Goal: Transaction & Acquisition: Register for event/course

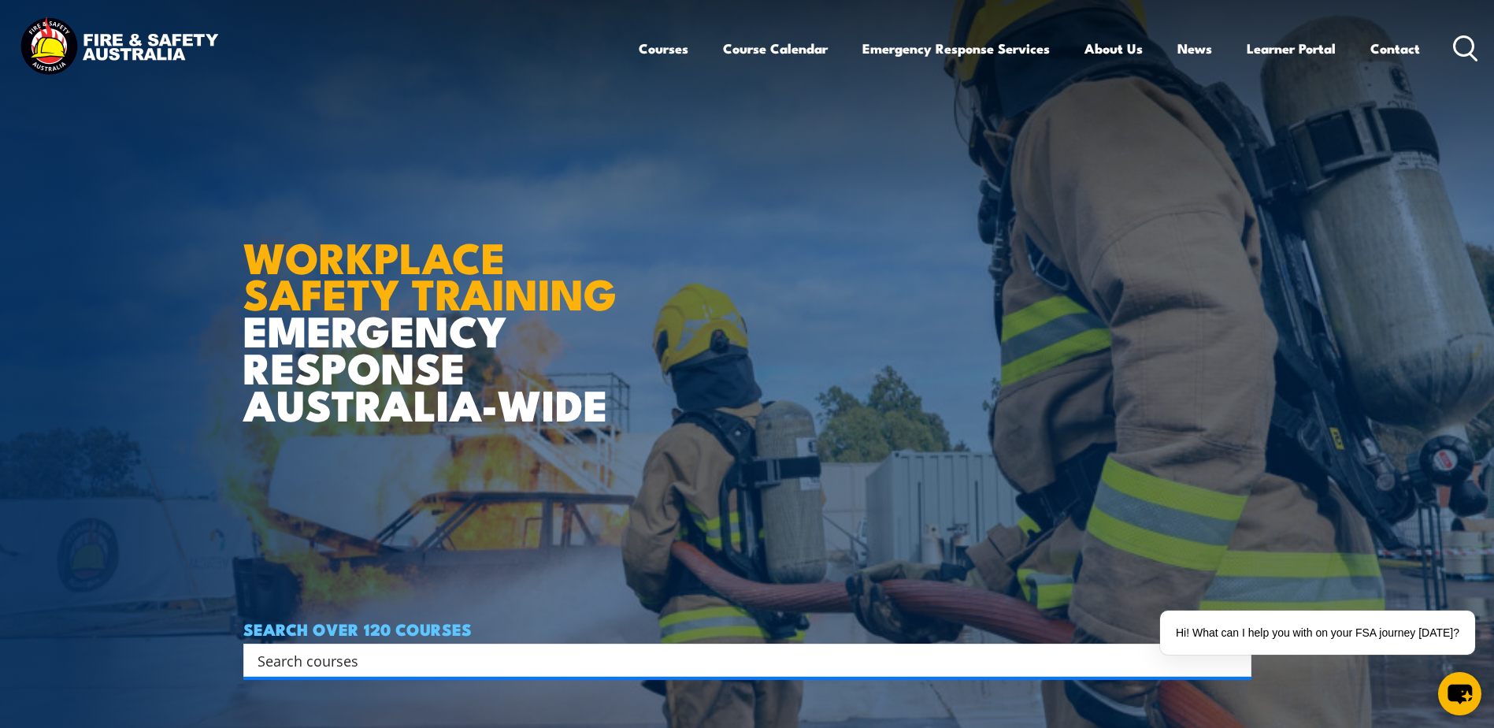
click at [841, 541] on article "WORKPLACE SAFETY TRAINING EMERGENCY RESPONSE AUSTRALIA-WIDE SEARCH OVER 120 COU…" at bounding box center [747, 364] width 1008 height 728
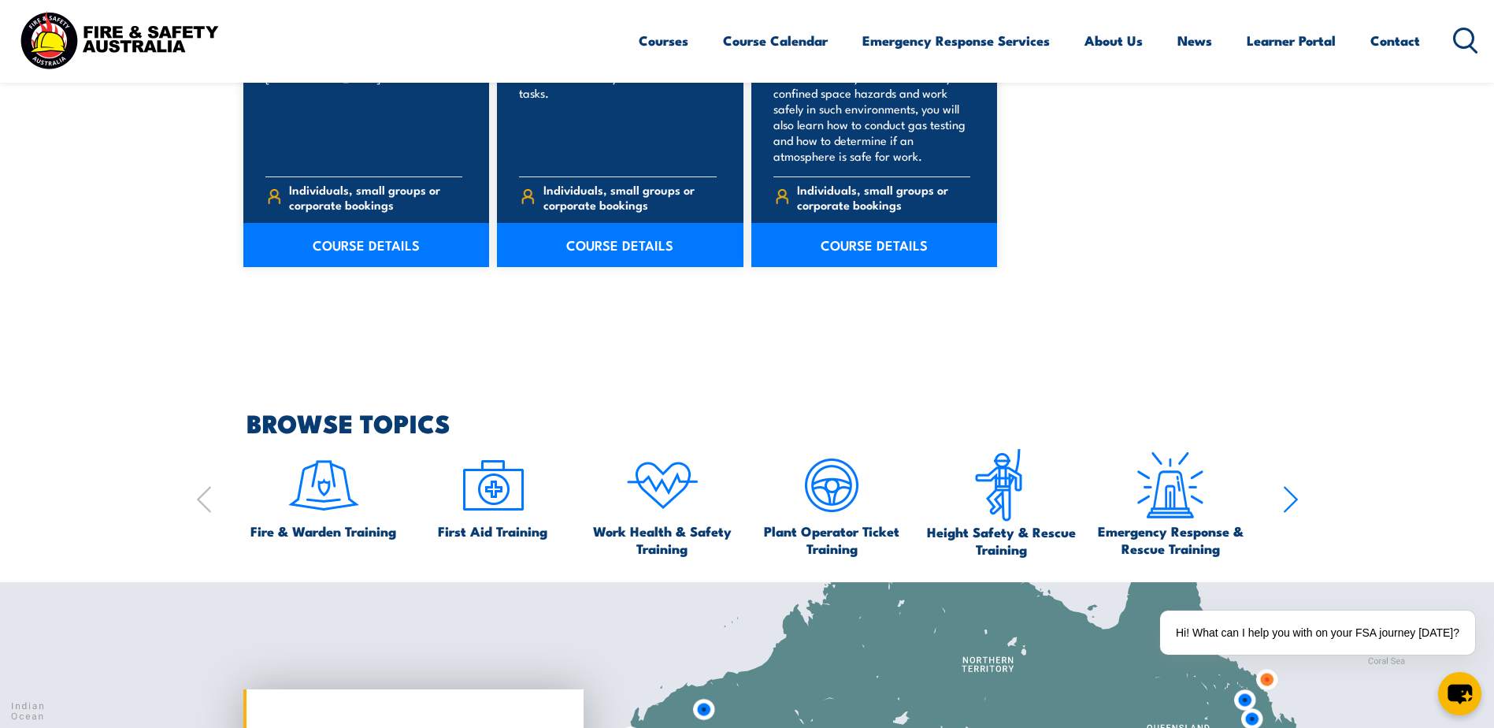
scroll to position [1496, 0]
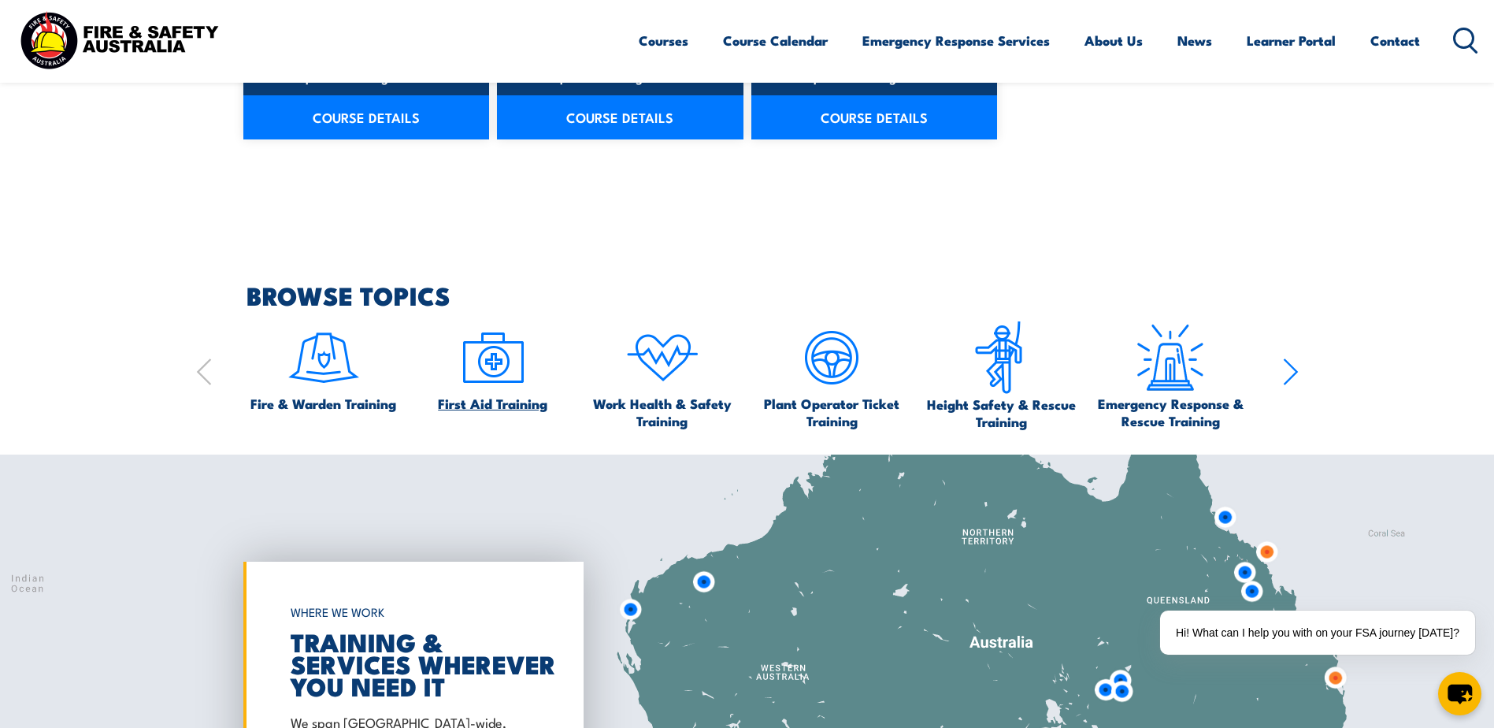
click at [489, 377] on img at bounding box center [493, 358] width 74 height 74
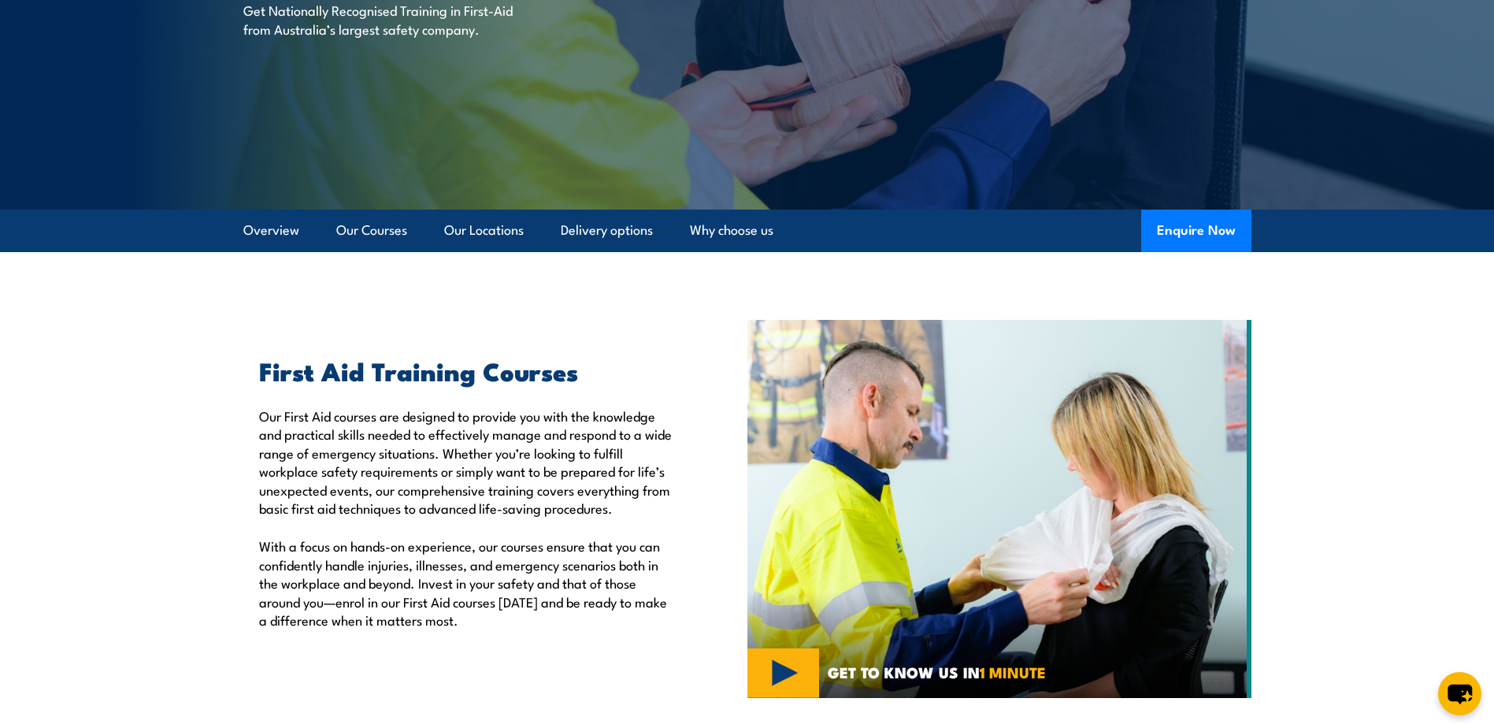
scroll to position [236, 0]
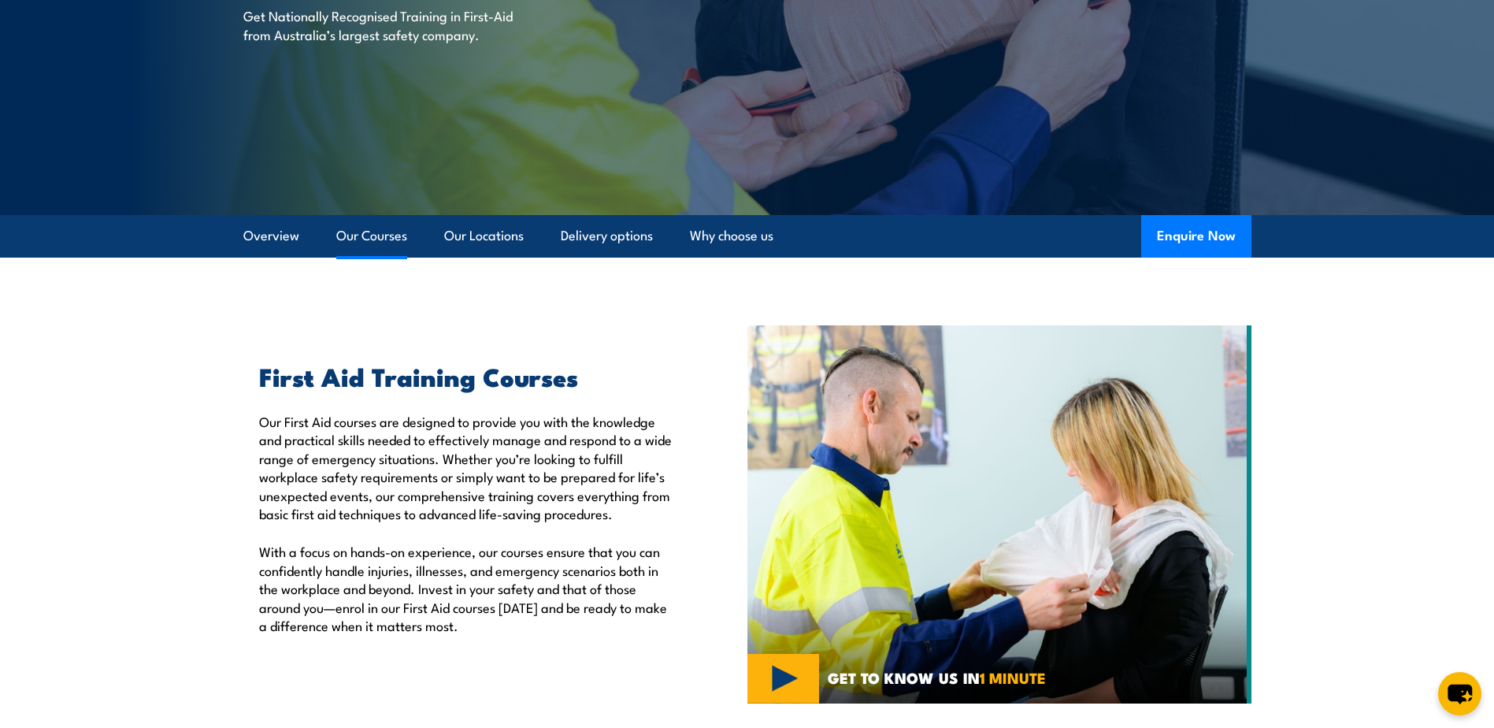
click at [395, 224] on link "Our Courses" at bounding box center [371, 236] width 71 height 42
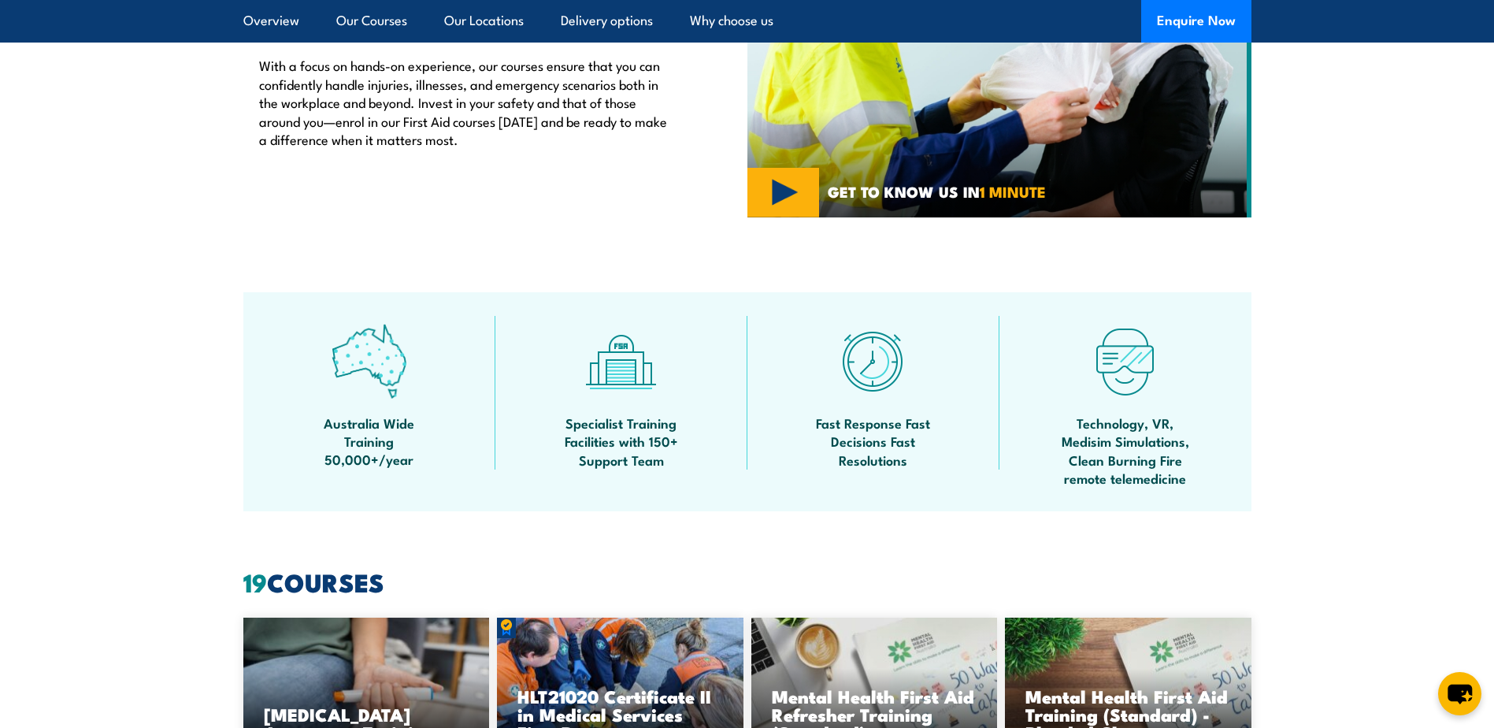
scroll to position [92, 0]
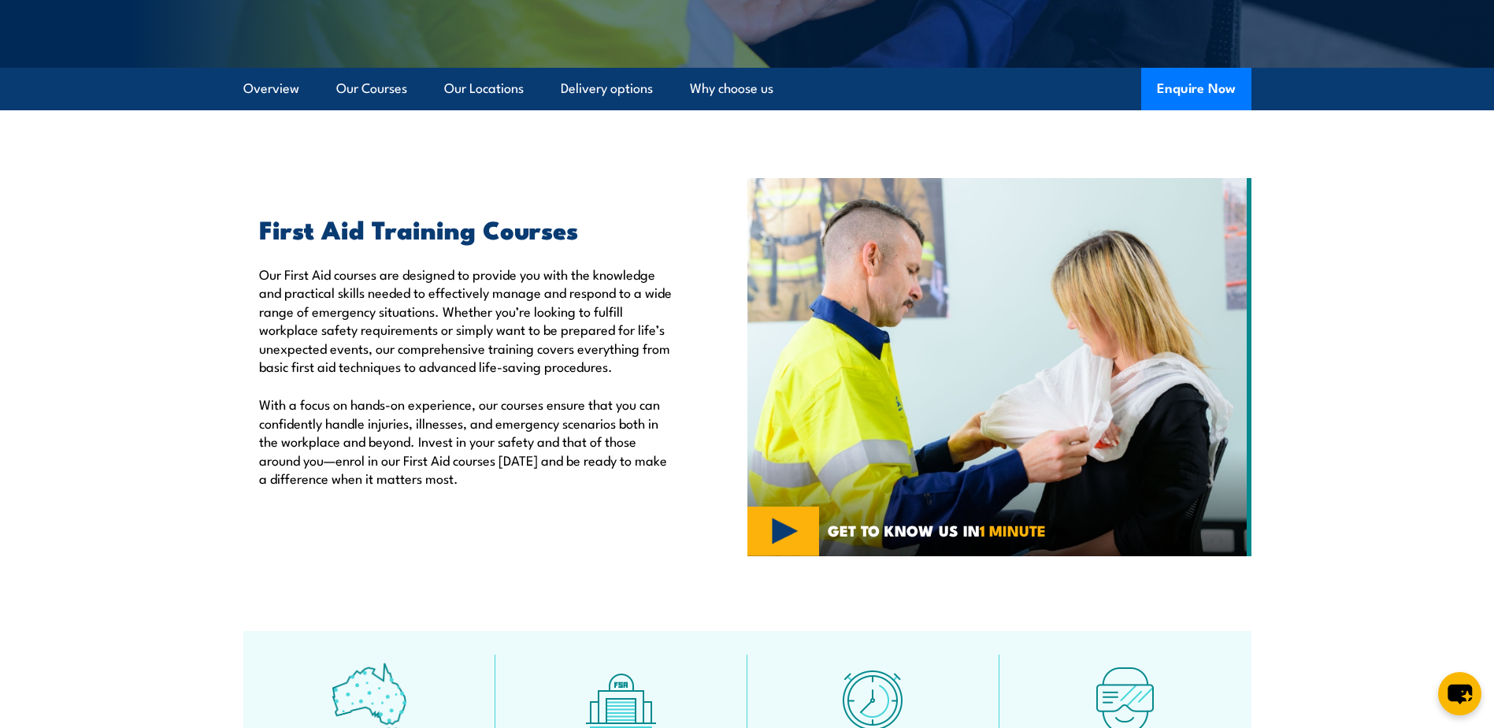
scroll to position [310, 0]
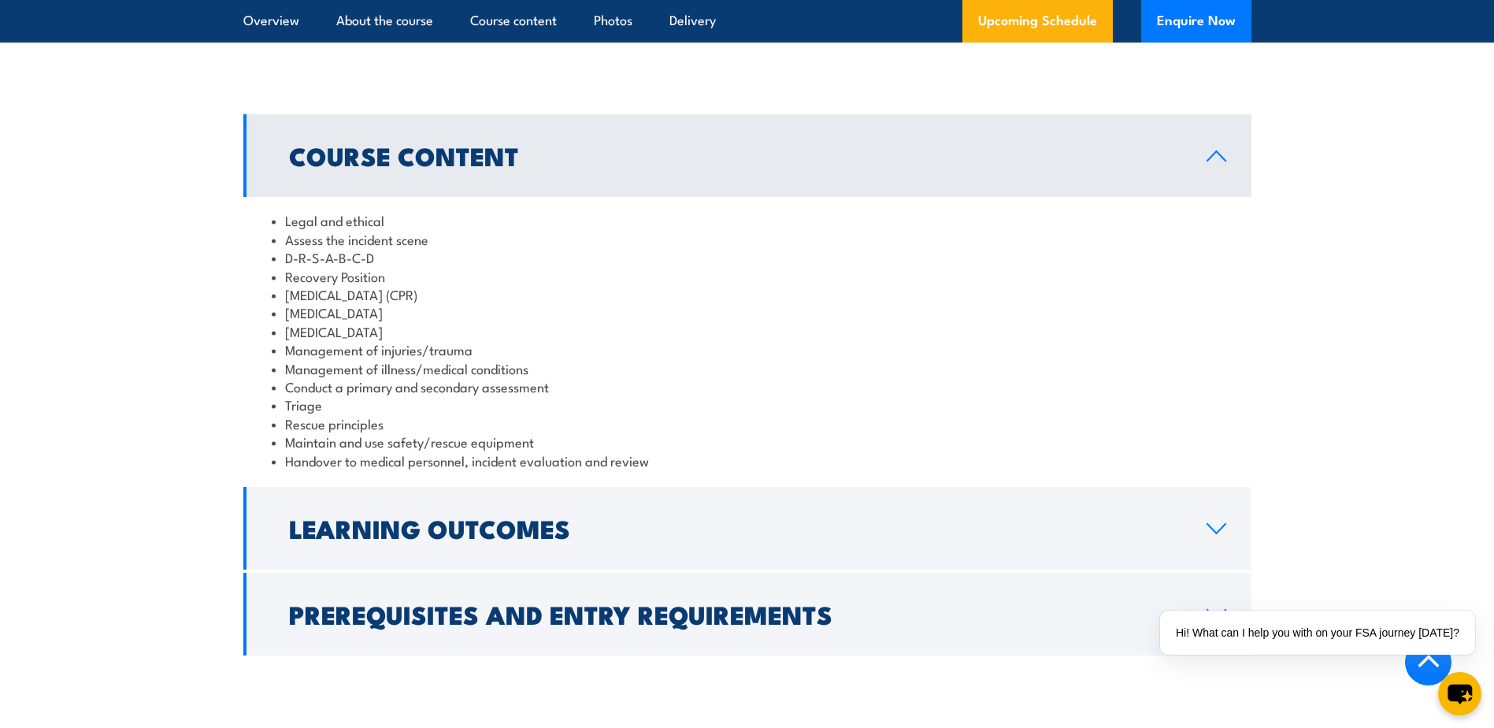
scroll to position [1260, 0]
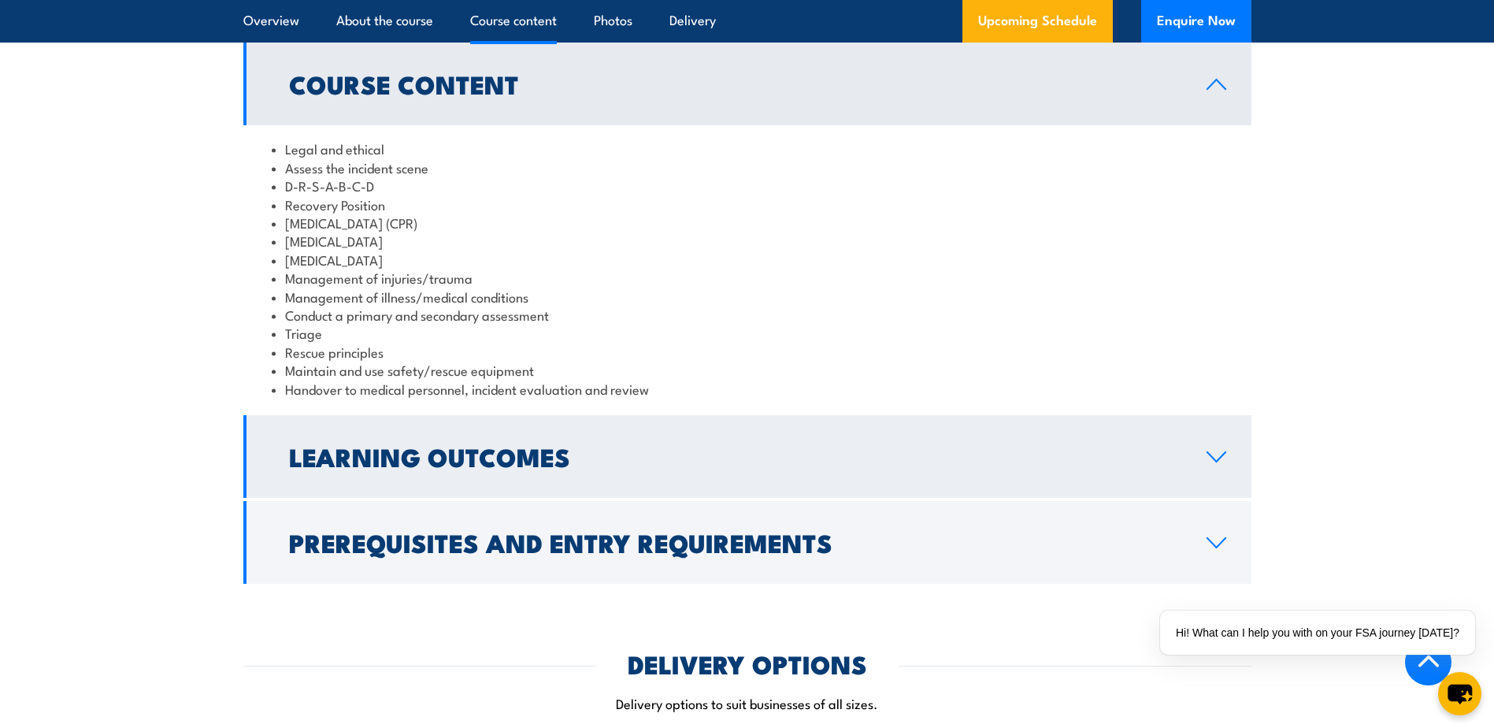
click at [1215, 450] on icon at bounding box center [1216, 456] width 21 height 13
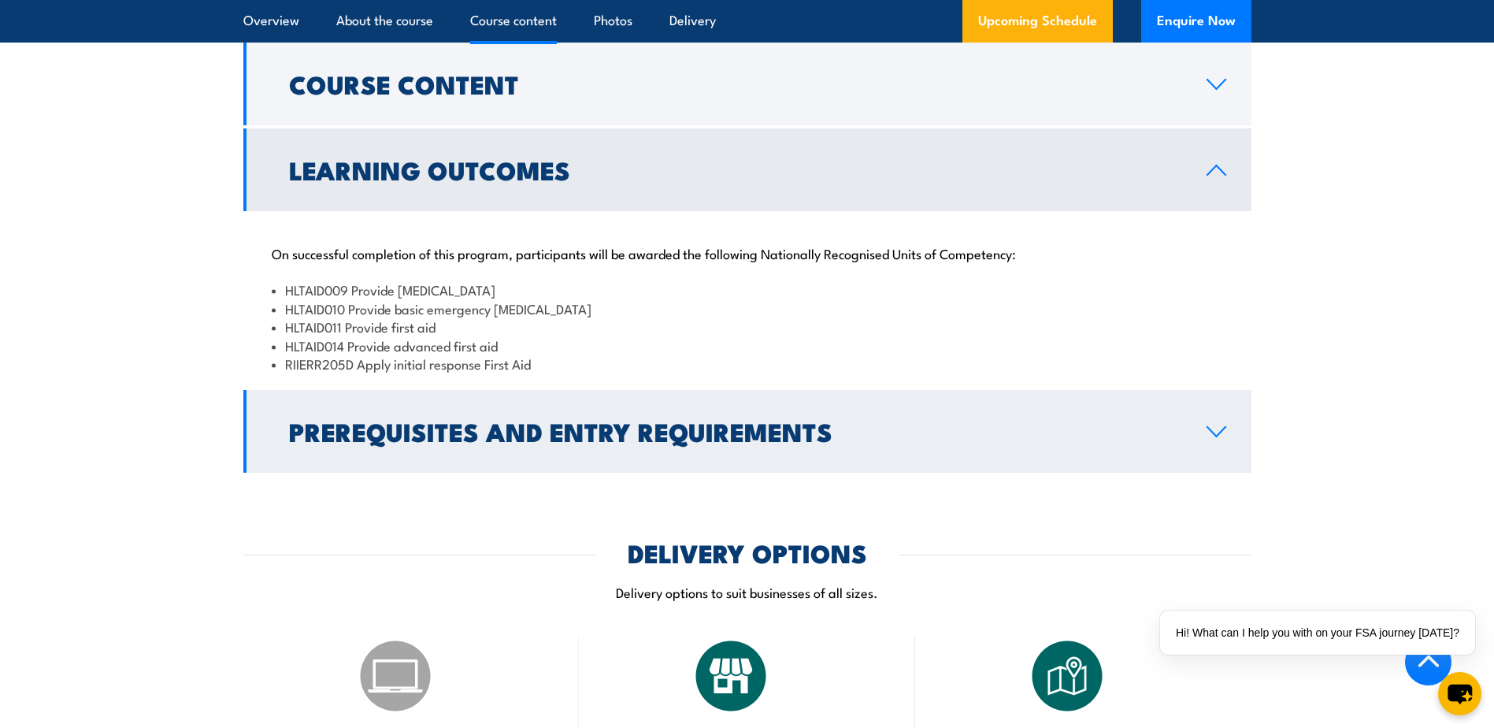
click at [1213, 425] on icon at bounding box center [1216, 431] width 21 height 13
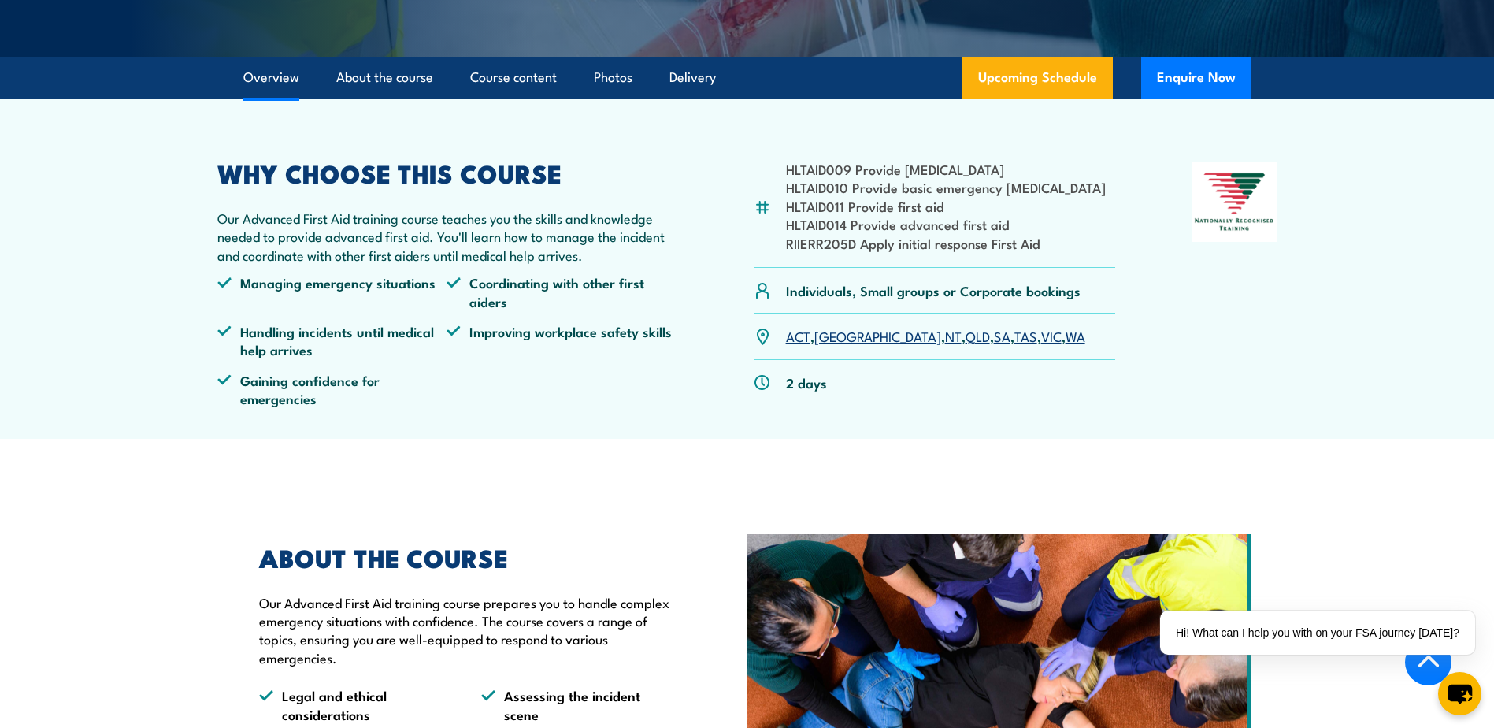
scroll to position [394, 0]
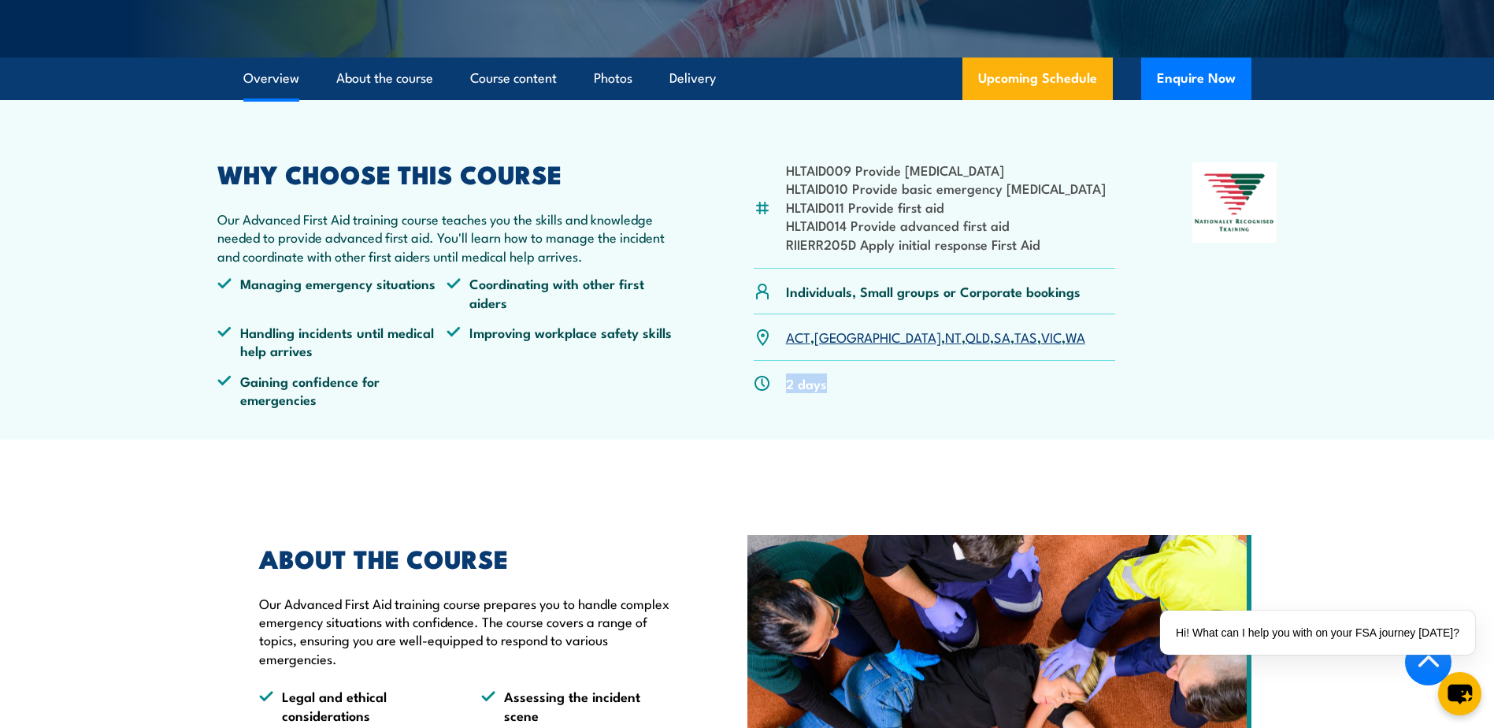
drag, startPoint x: 813, startPoint y: 387, endPoint x: 769, endPoint y: 386, distance: 44.1
click at [769, 386] on div "2 days" at bounding box center [935, 383] width 362 height 45
drag, startPoint x: 769, startPoint y: 386, endPoint x: 807, endPoint y: 386, distance: 38.6
click at [807, 386] on p "2 days" at bounding box center [806, 383] width 41 height 18
click at [952, 428] on article "HLTAID009 Provide cardiopulmonary resuscitation HLTAID010 Provide basic emergen…" at bounding box center [747, 269] width 1103 height 339
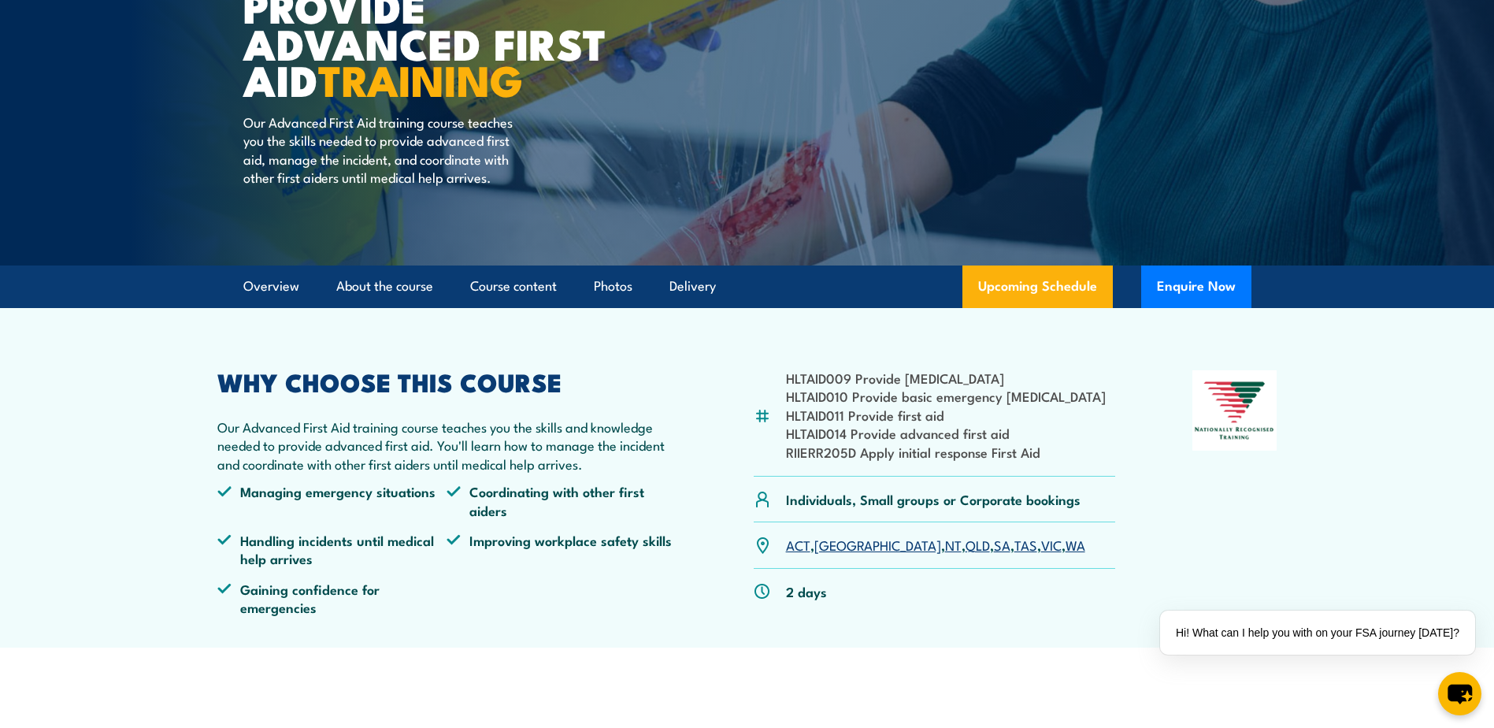
scroll to position [158, 0]
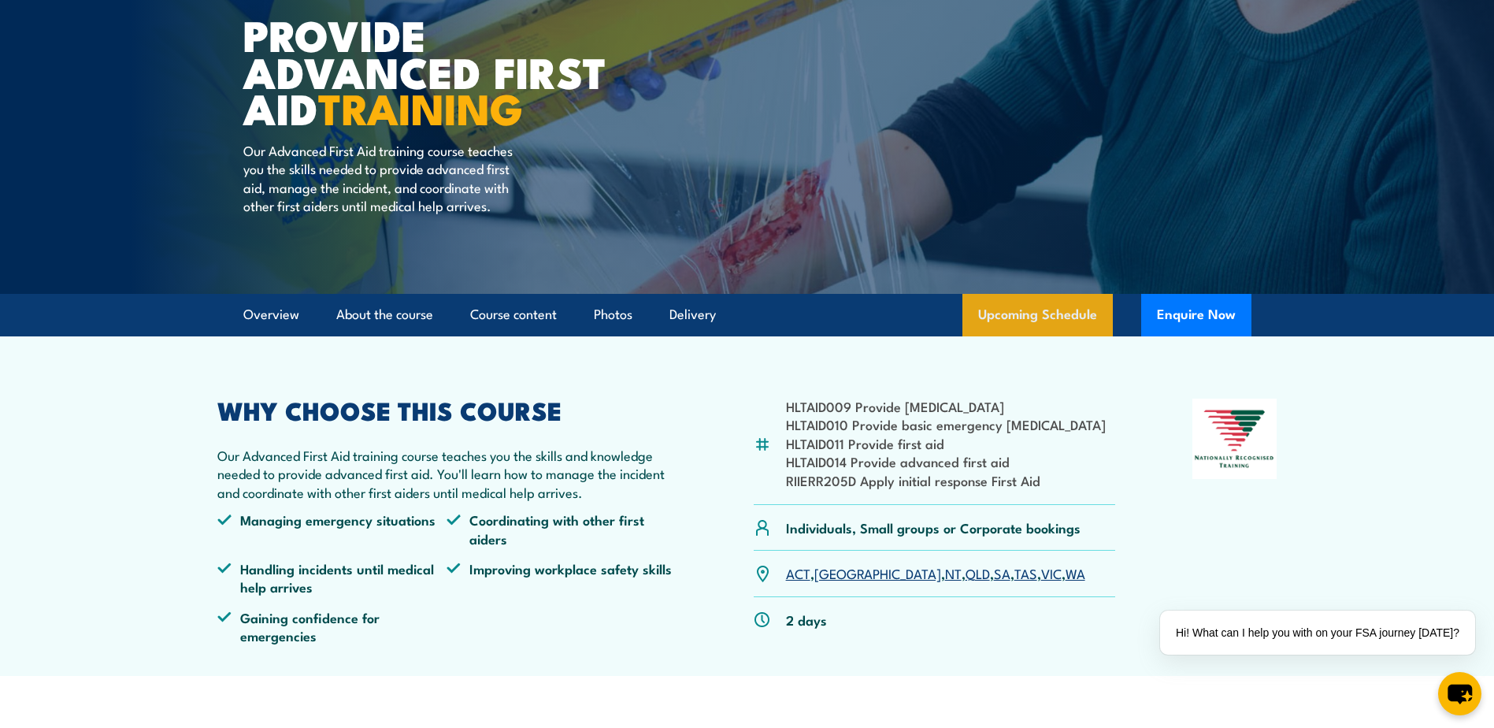
click at [1042, 313] on link "Upcoming Schedule" at bounding box center [1037, 315] width 150 height 43
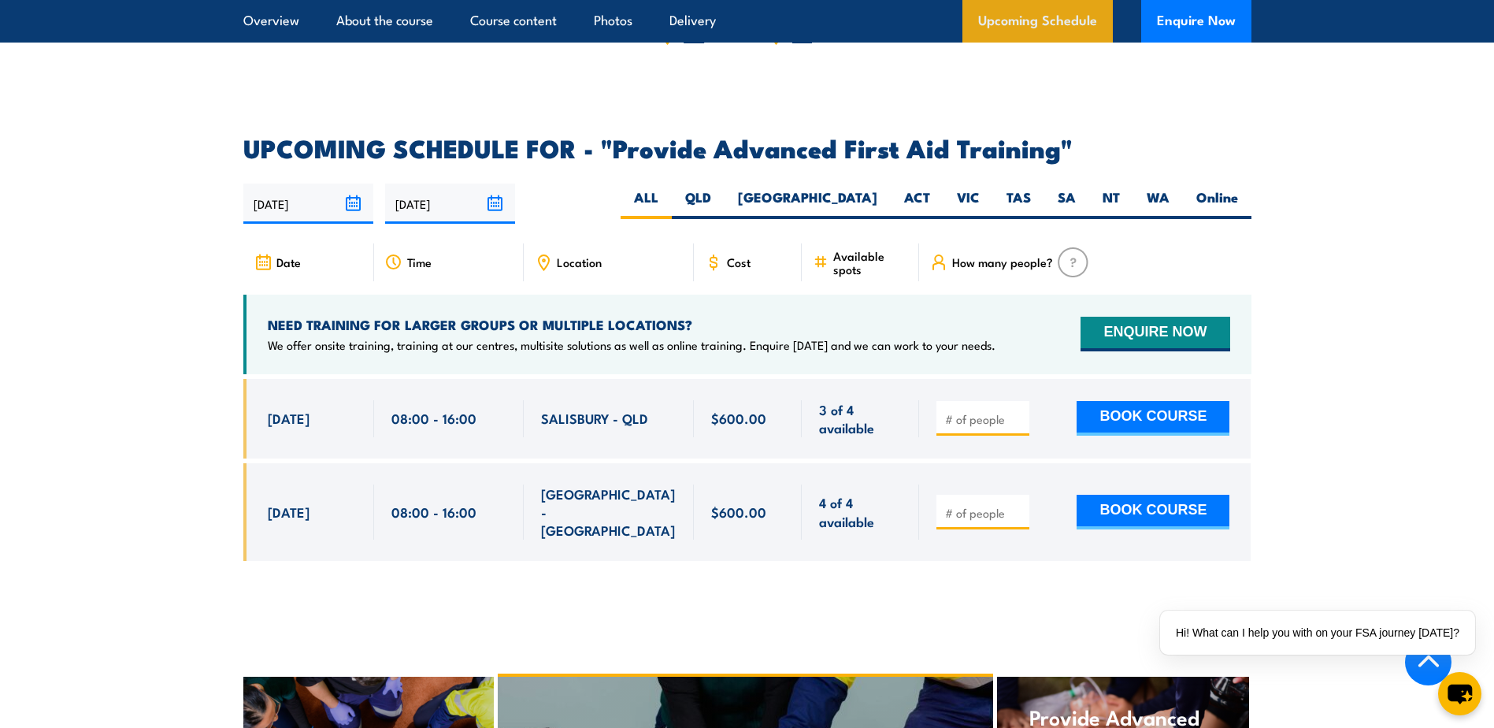
scroll to position [2456, 0]
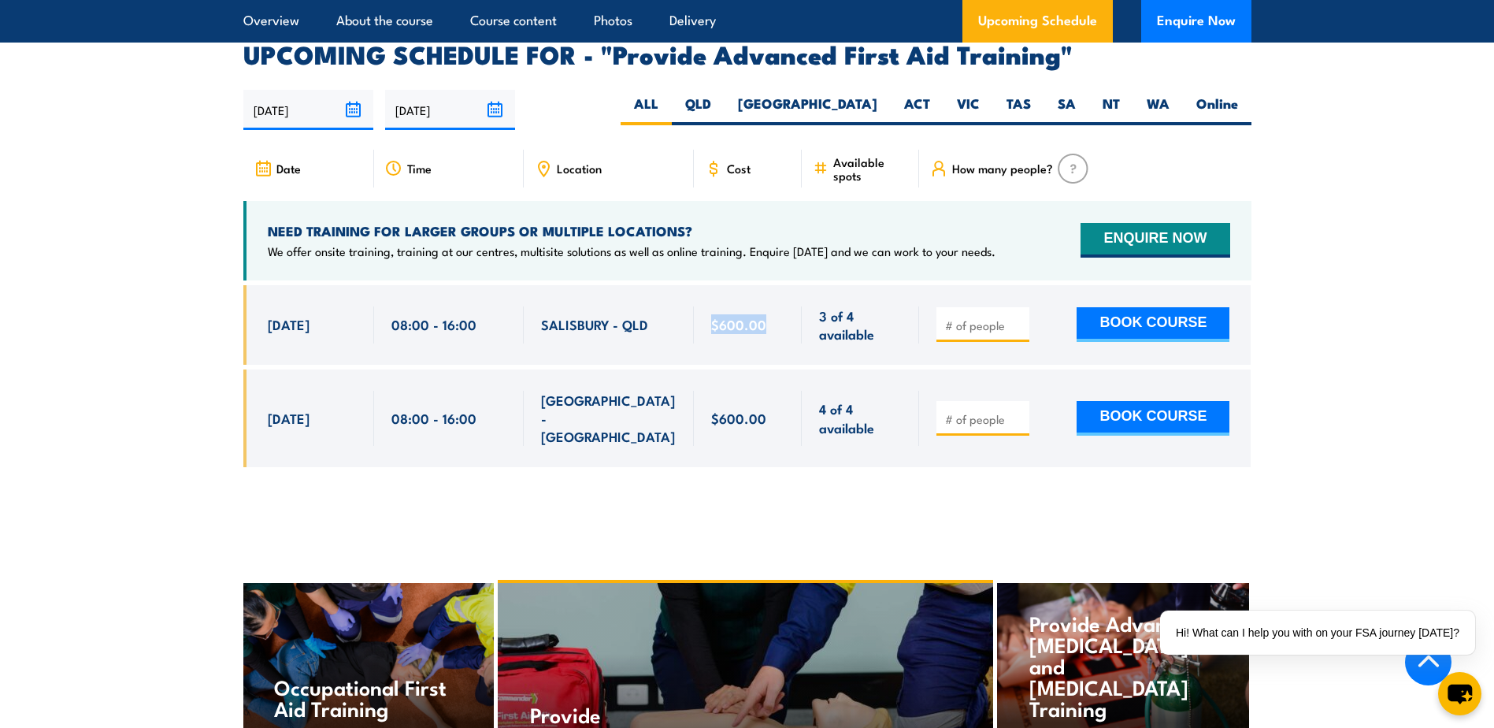
drag, startPoint x: 770, startPoint y: 291, endPoint x: 714, endPoint y: 292, distance: 55.9
click at [714, 306] on div "$600.00" at bounding box center [748, 324] width 74 height 37
click at [1291, 298] on section "UPCOMING SCHEDULE FOR - "Provide Advanced First Aid Training" 30/09/2025 29/03/…" at bounding box center [747, 267] width 1494 height 448
click at [1055, 95] on label "SA" at bounding box center [1066, 110] width 45 height 31
click at [1076, 95] on input "SA" at bounding box center [1081, 100] width 10 height 10
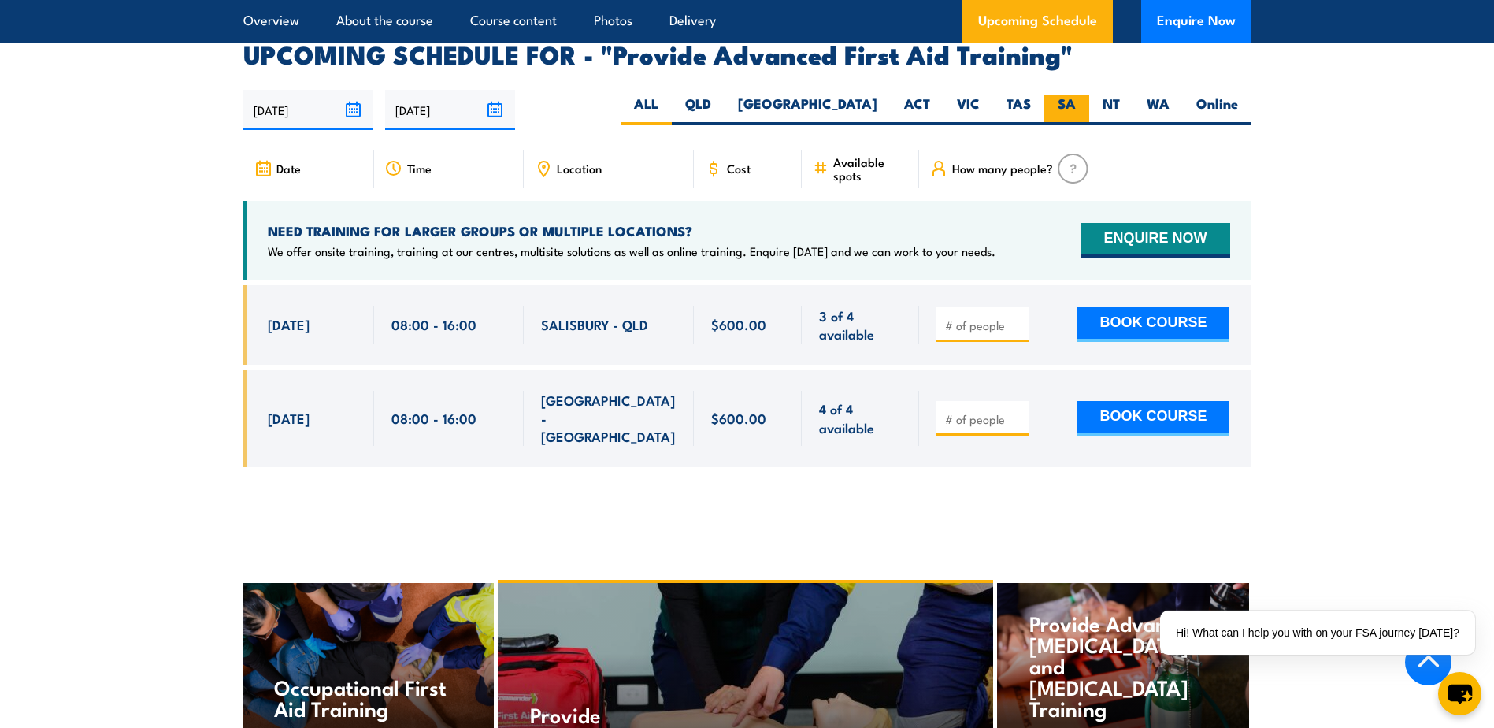
radio input "true"
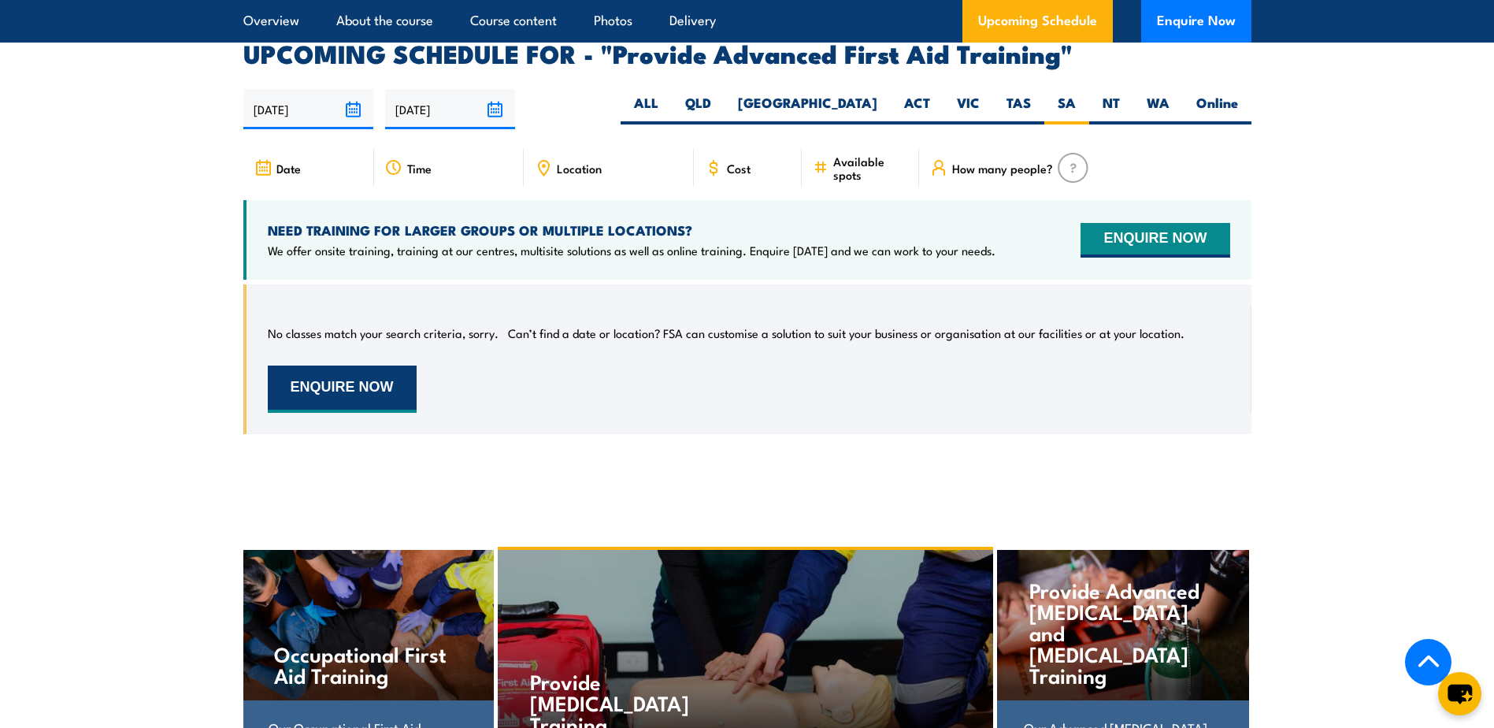
click at [411, 365] on button "ENQUIRE NOW" at bounding box center [342, 388] width 149 height 47
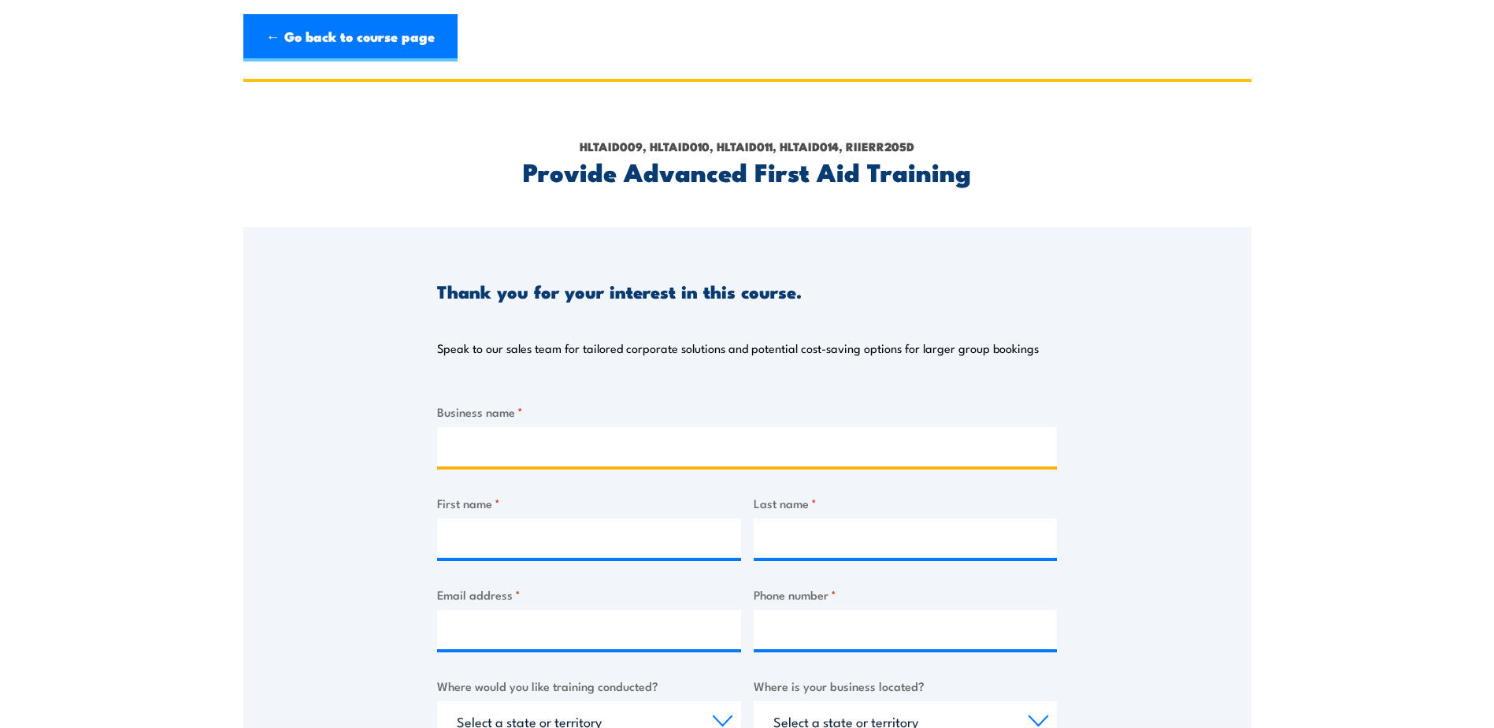
click at [532, 440] on input "Business name *" at bounding box center [747, 446] width 620 height 39
type input "Supagas"
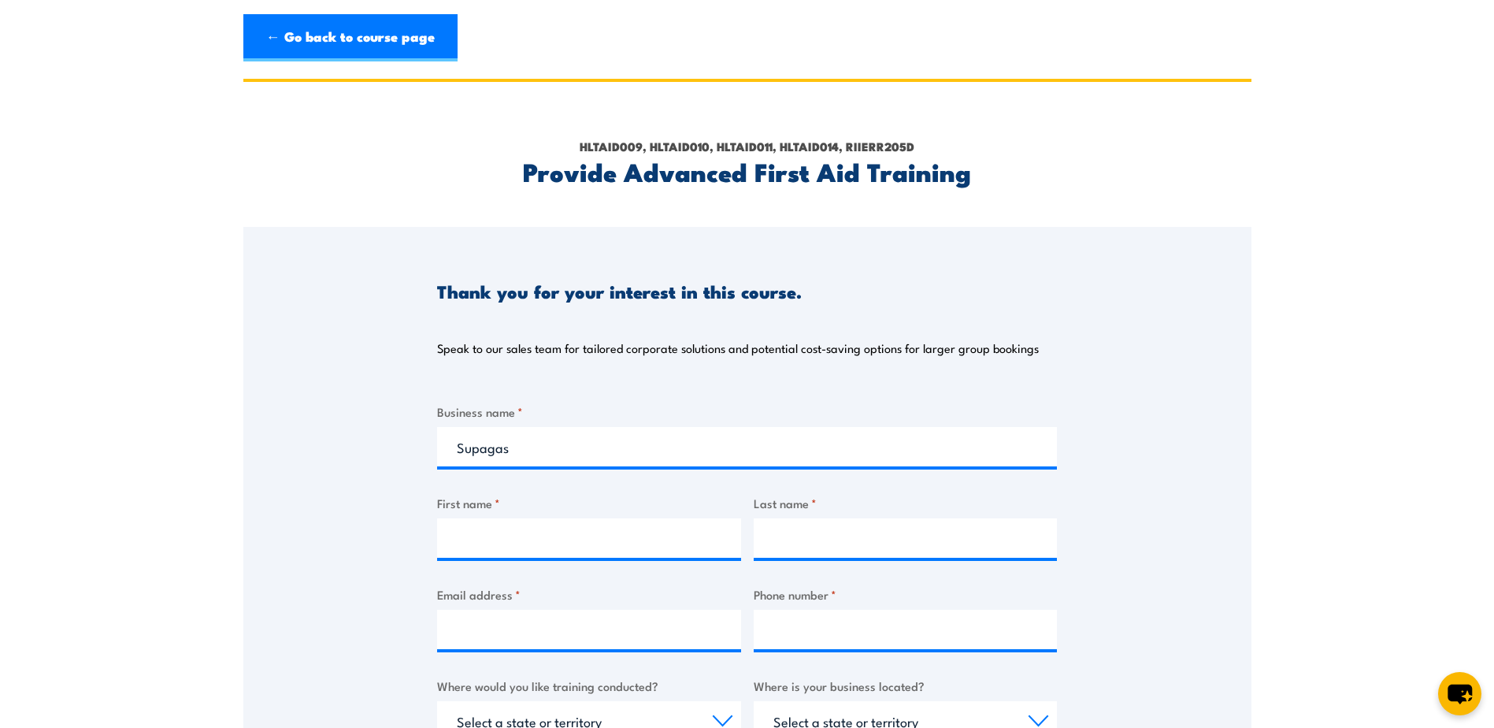
click at [528, 557] on div at bounding box center [589, 537] width 304 height 39
click at [531, 545] on input "First name *" at bounding box center [589, 537] width 304 height 39
type input "[PERSON_NAME]"
type input "Barre"
type input "a"
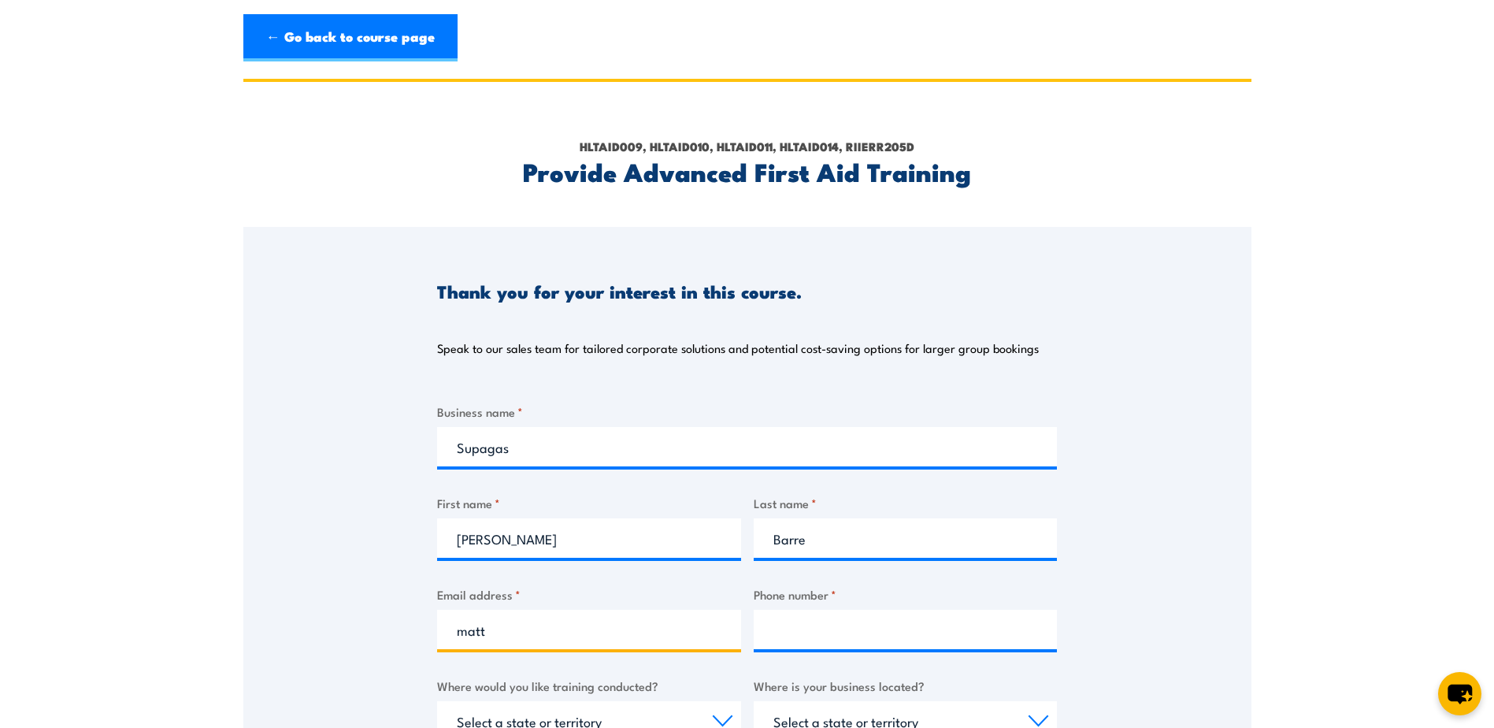
drag, startPoint x: 534, startPoint y: 637, endPoint x: 397, endPoint y: 633, distance: 137.1
click at [397, 633] on div "Thank you for your interest in this course. Speak to our sales team for tailore…" at bounding box center [747, 620] width 1008 height 787
paste input "MattBarre@supagas.com.au"
type input "MattBarre@supagas.com.au"
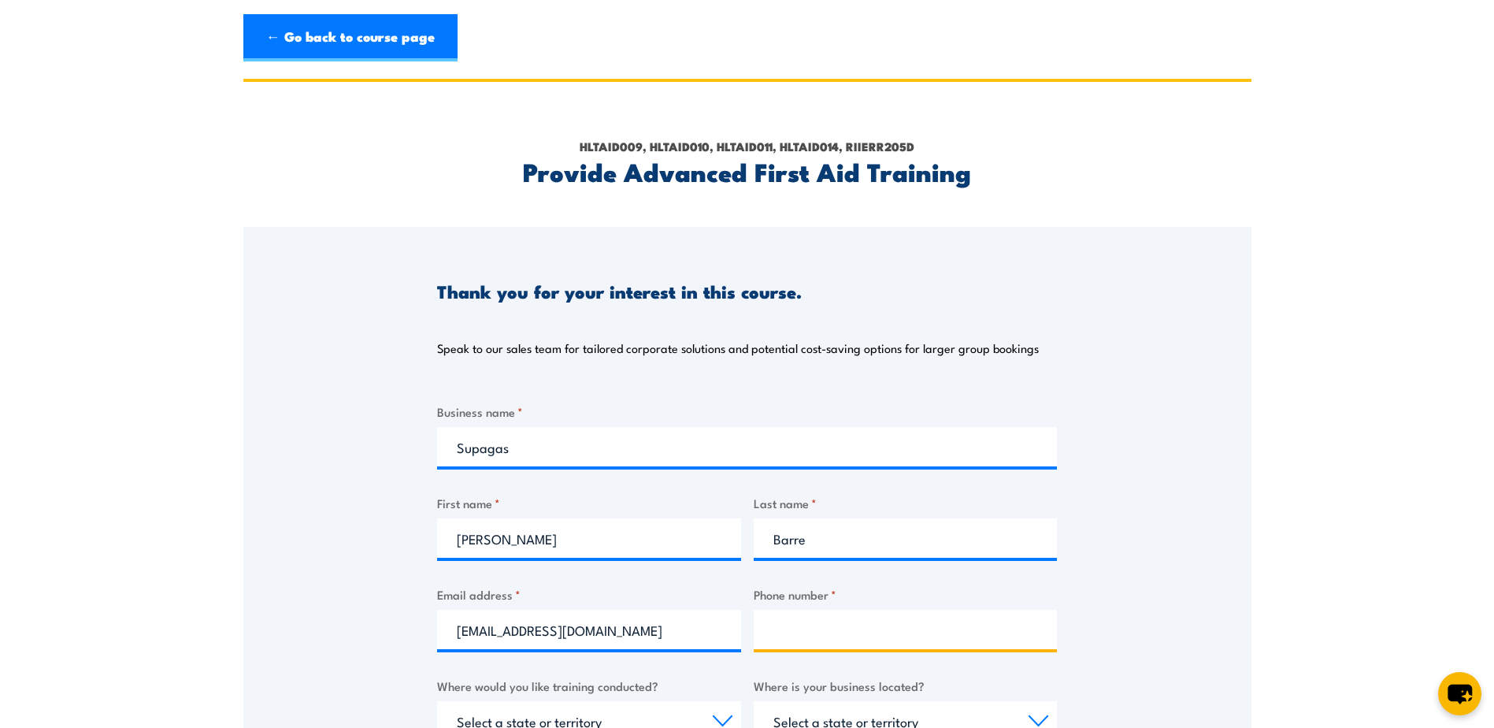
click at [947, 638] on input "Phone number *" at bounding box center [906, 629] width 304 height 39
paste input "0458 890 791"
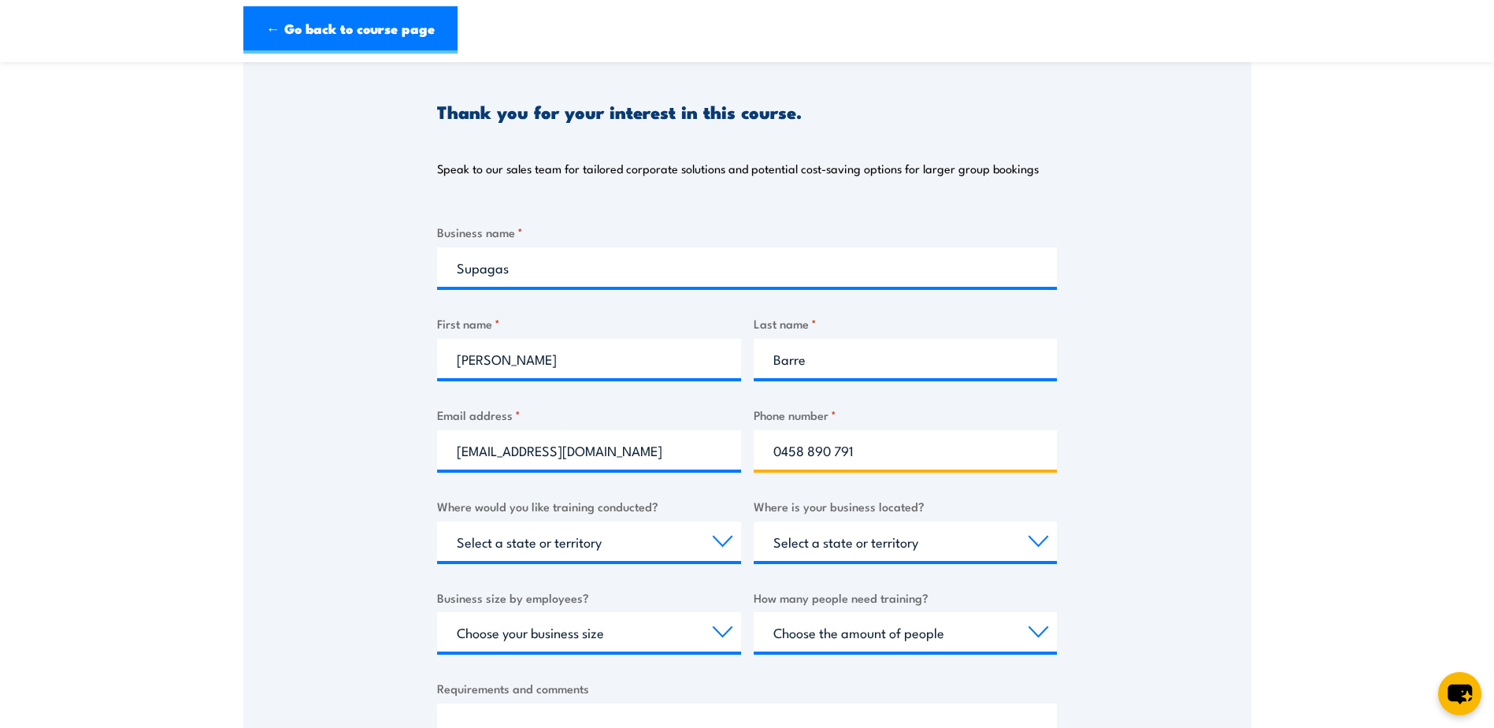
scroll to position [315, 0]
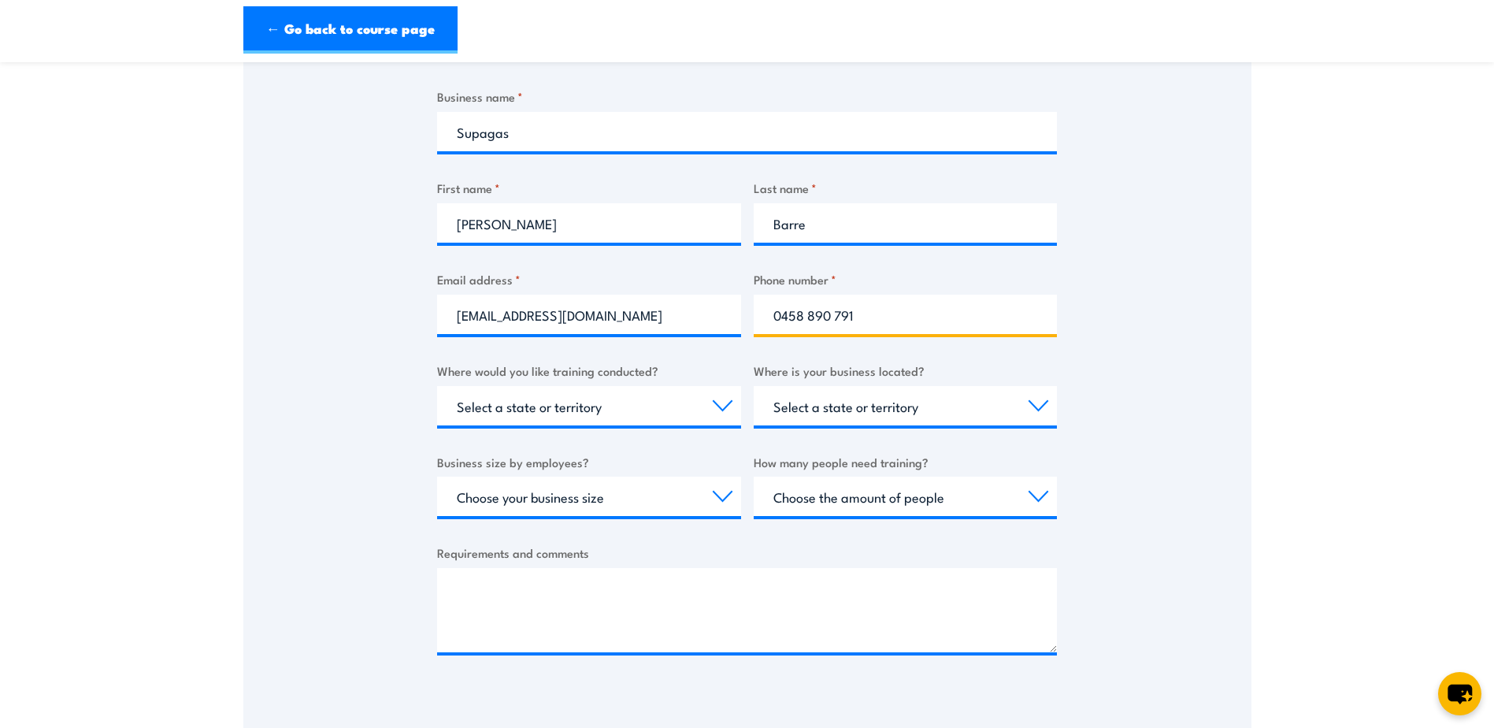
type input "0458 890 791"
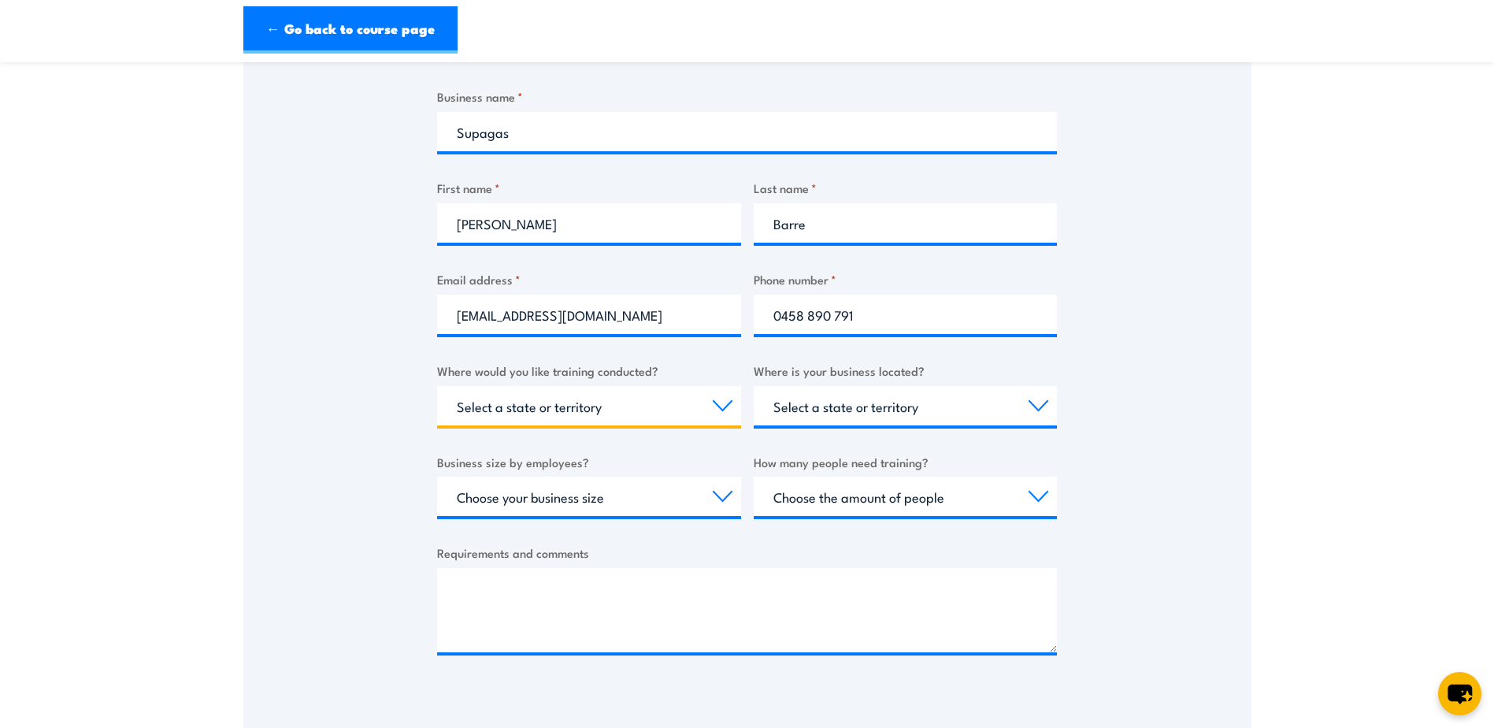
click at [703, 406] on select "Select a state or territory Nationally - multiple locations QLD NSW VIC SA ACT …" at bounding box center [589, 405] width 304 height 39
select select "SA"
click at [437, 386] on select "Select a state or territory Nationally - multiple locations QLD NSW VIC SA ACT …" at bounding box center [589, 405] width 304 height 39
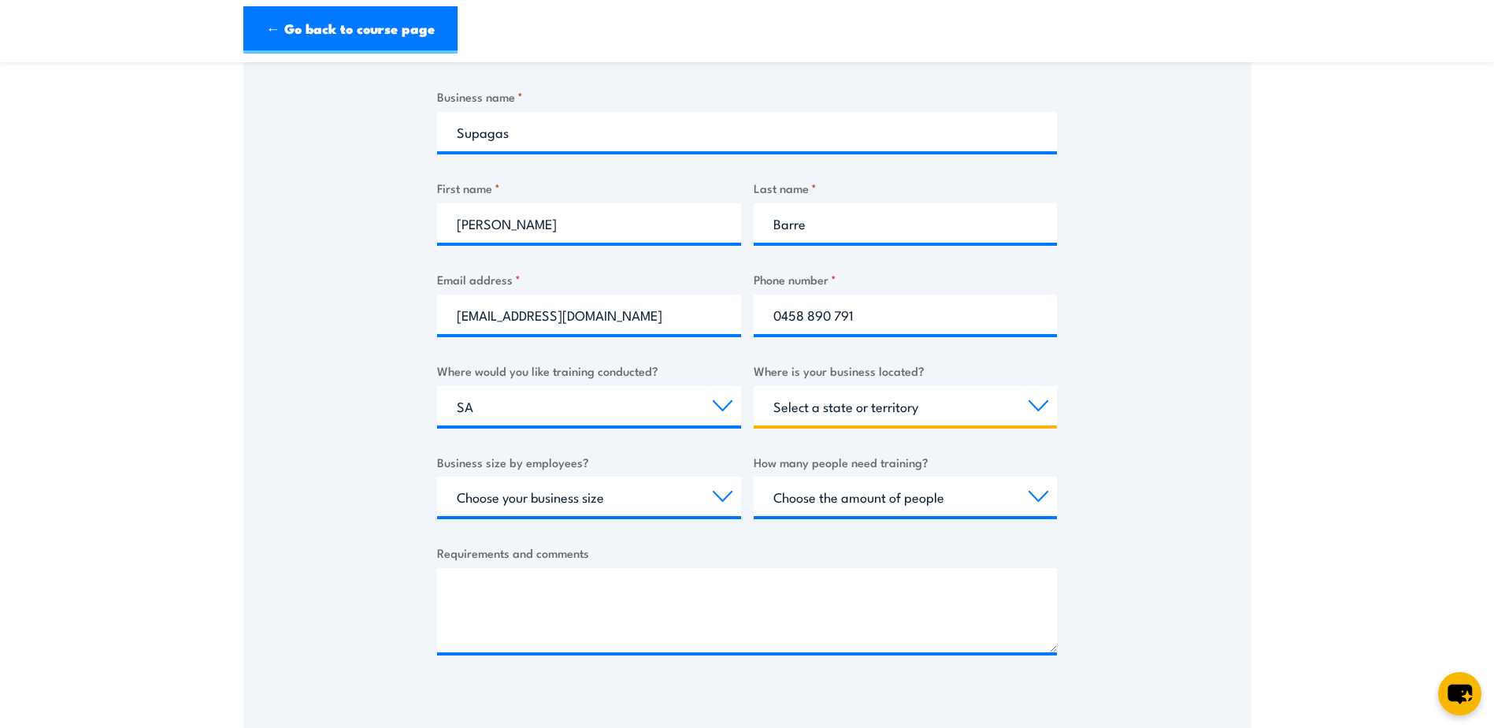
click at [1035, 396] on select "Select a state or territory QLD NSW VIC SA ACT WA TAS NT" at bounding box center [906, 405] width 304 height 39
select select "SA"
click at [754, 386] on select "Select a state or territory QLD NSW VIC SA ACT WA TAS NT" at bounding box center [906, 405] width 304 height 39
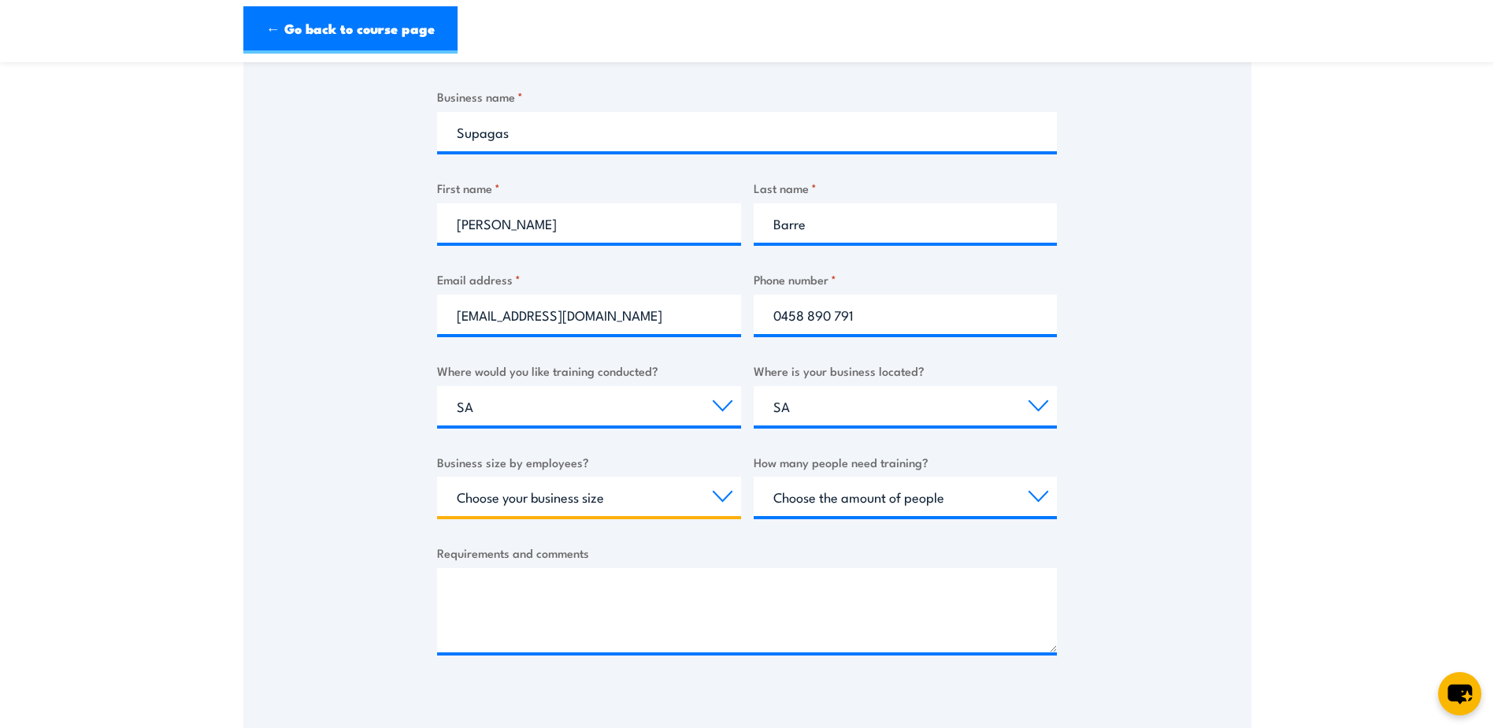
click at [714, 502] on select "Choose your business size 1 to 19 20 to 199 200+" at bounding box center [589, 495] width 304 height 39
select select "20 to 199"
click at [437, 476] on select "Choose your business size 1 to 19 20 to 199 200+" at bounding box center [589, 495] width 304 height 39
click at [1036, 501] on select "Choose the amount of people 1 to 4 5 to 19 20+" at bounding box center [906, 495] width 304 height 39
select select "1 to 4"
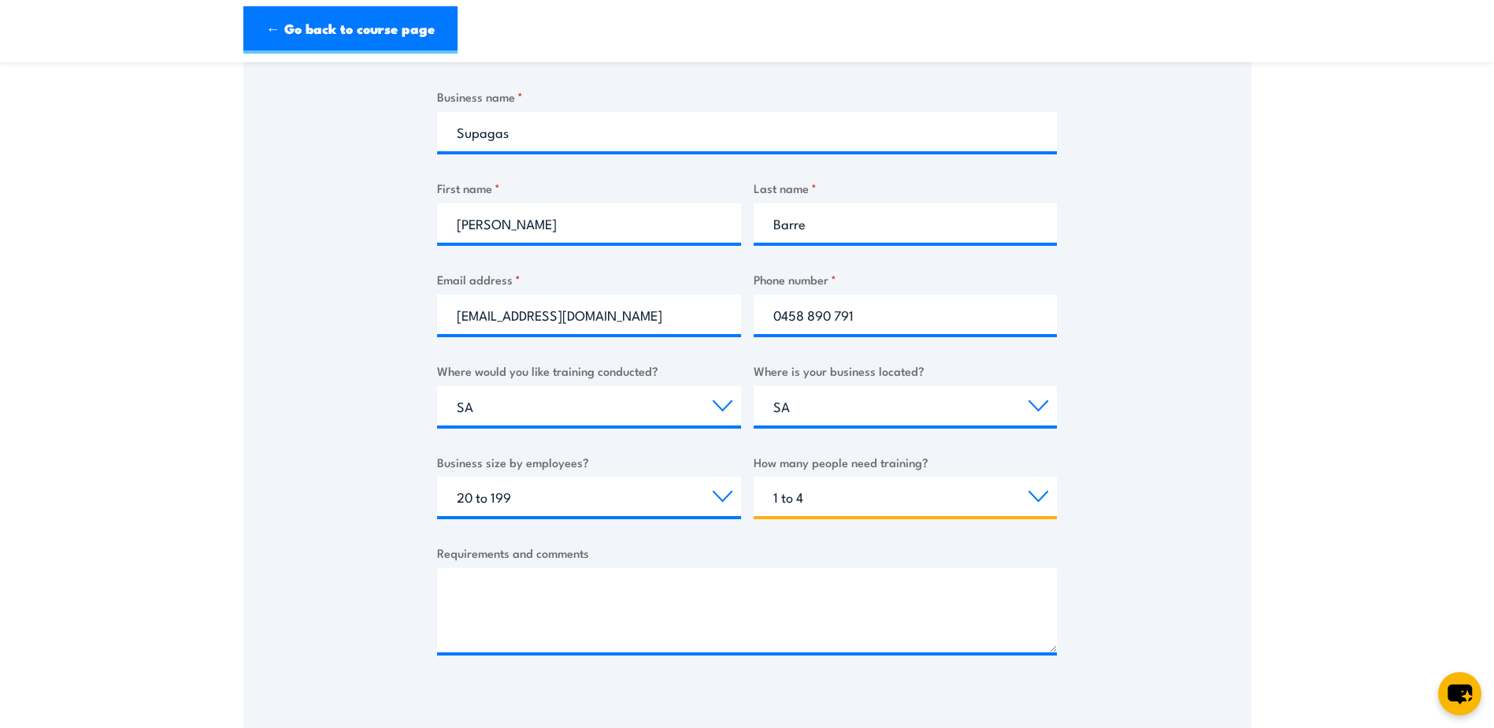
click at [754, 476] on select "Choose the amount of people 1 to 4 5 to 19 20+" at bounding box center [906, 495] width 304 height 39
click at [609, 584] on textarea "Requirements and comments" at bounding box center [747, 610] width 620 height 84
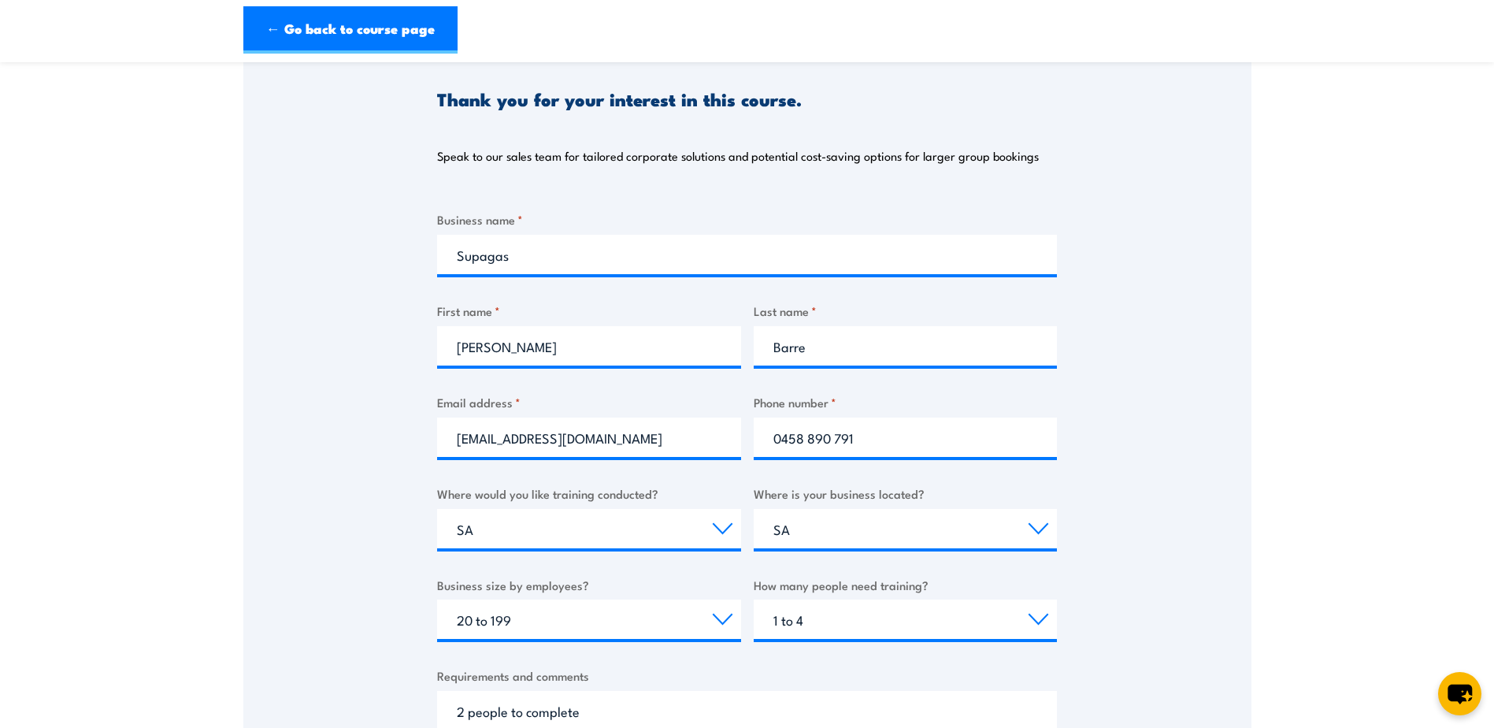
scroll to position [0, 0]
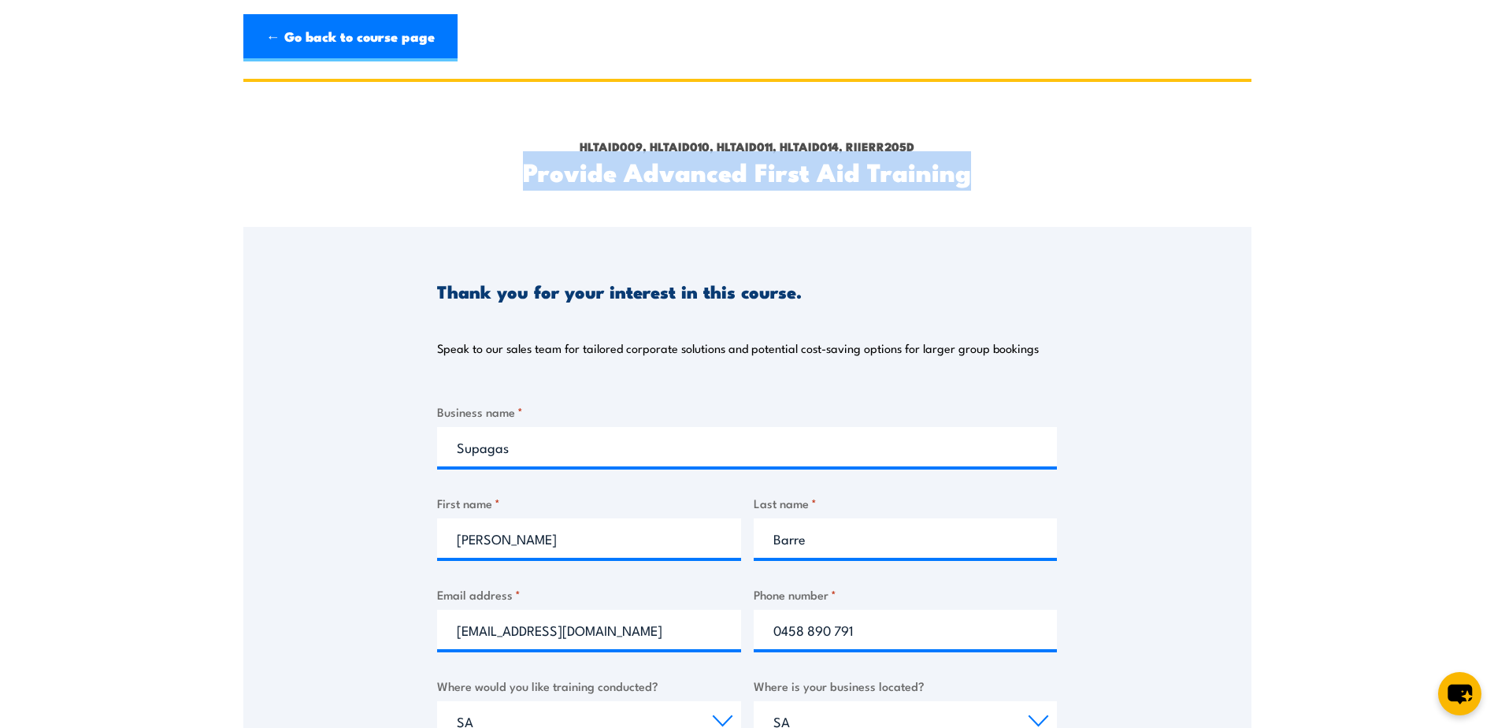
drag, startPoint x: 529, startPoint y: 165, endPoint x: 977, endPoint y: 177, distance: 448.3
click at [977, 177] on h2 "Provide Advanced First Aid Training" at bounding box center [747, 171] width 620 height 22
copy h2 "Provide Advanced First Aid Training"
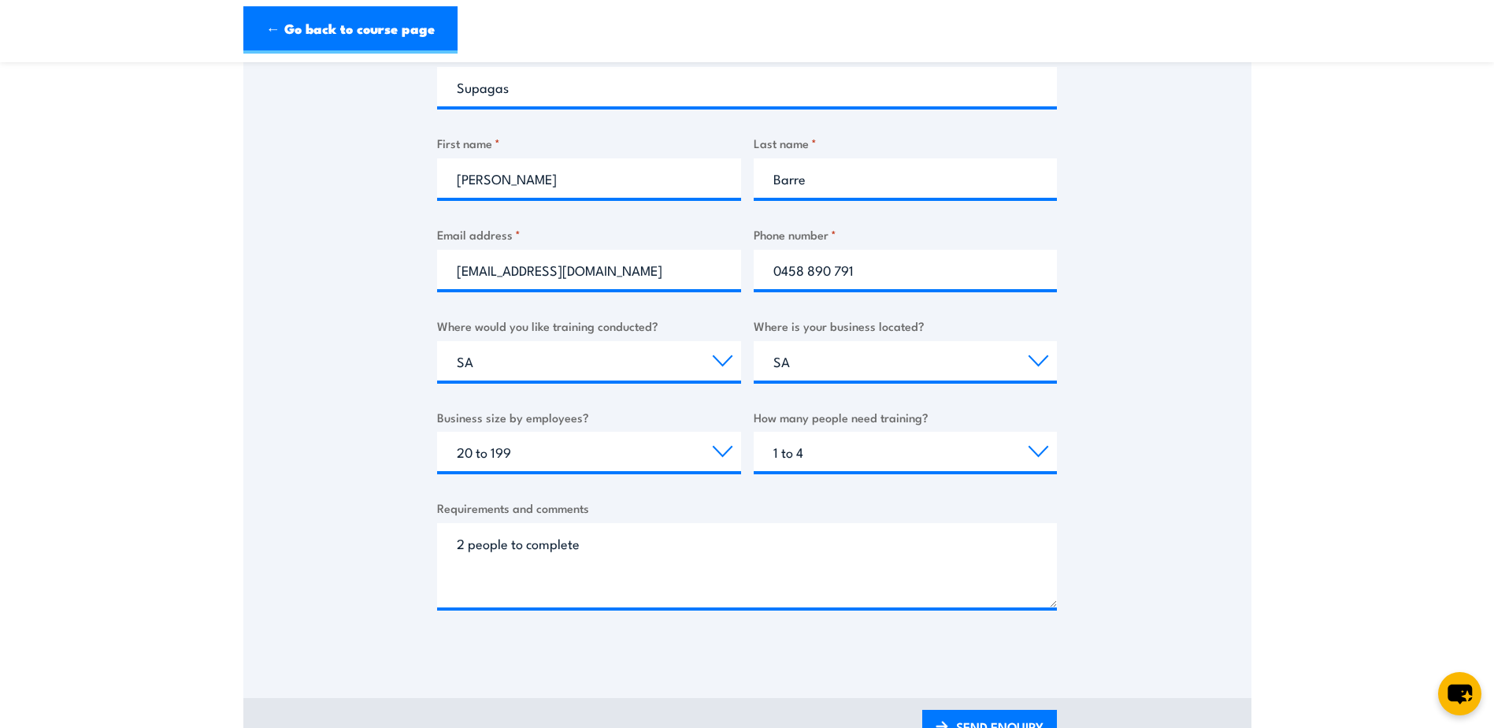
scroll to position [473, 0]
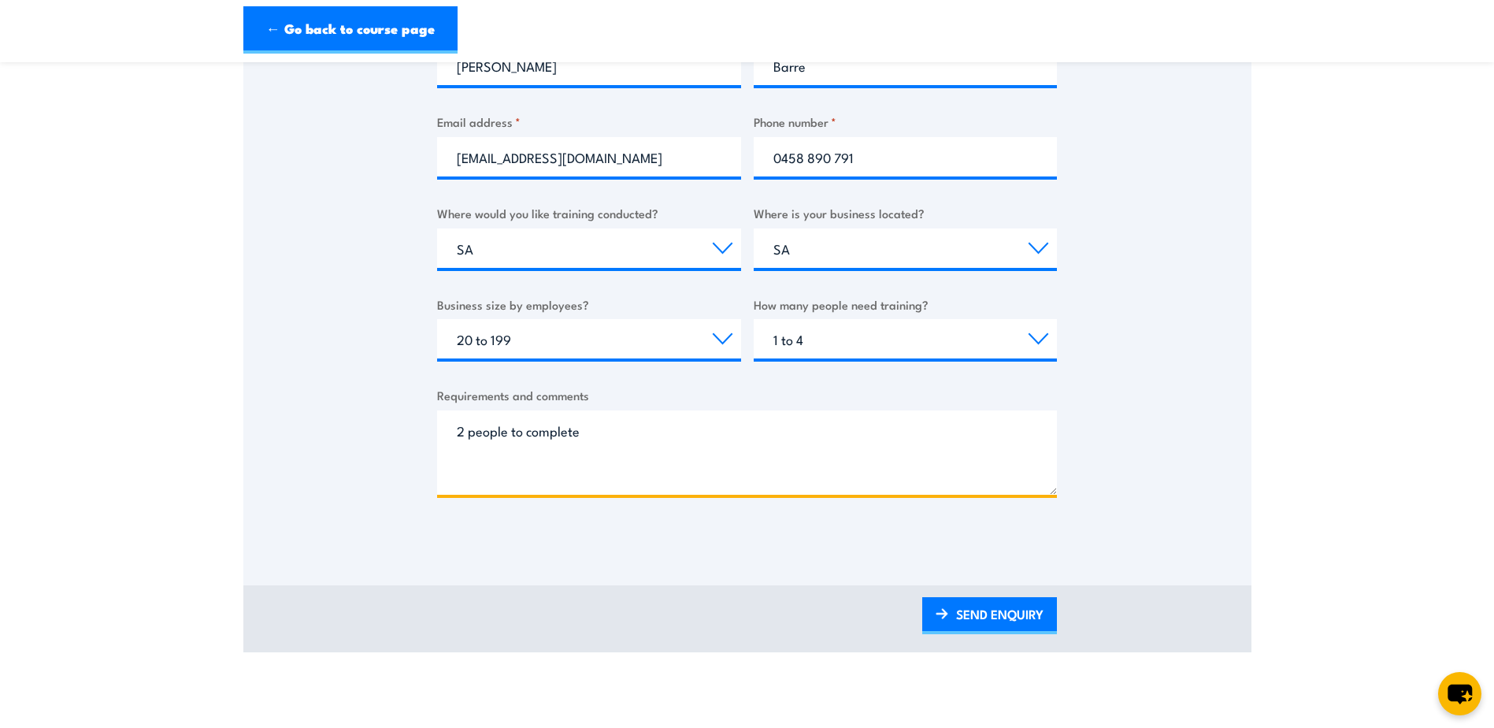
click at [691, 427] on textarea "2 people to complete" at bounding box center [747, 452] width 620 height 84
paste textarea "Provide Advanced First Aid Training"
type textarea "2 people to complete - Provide Advanced First Aid Training."
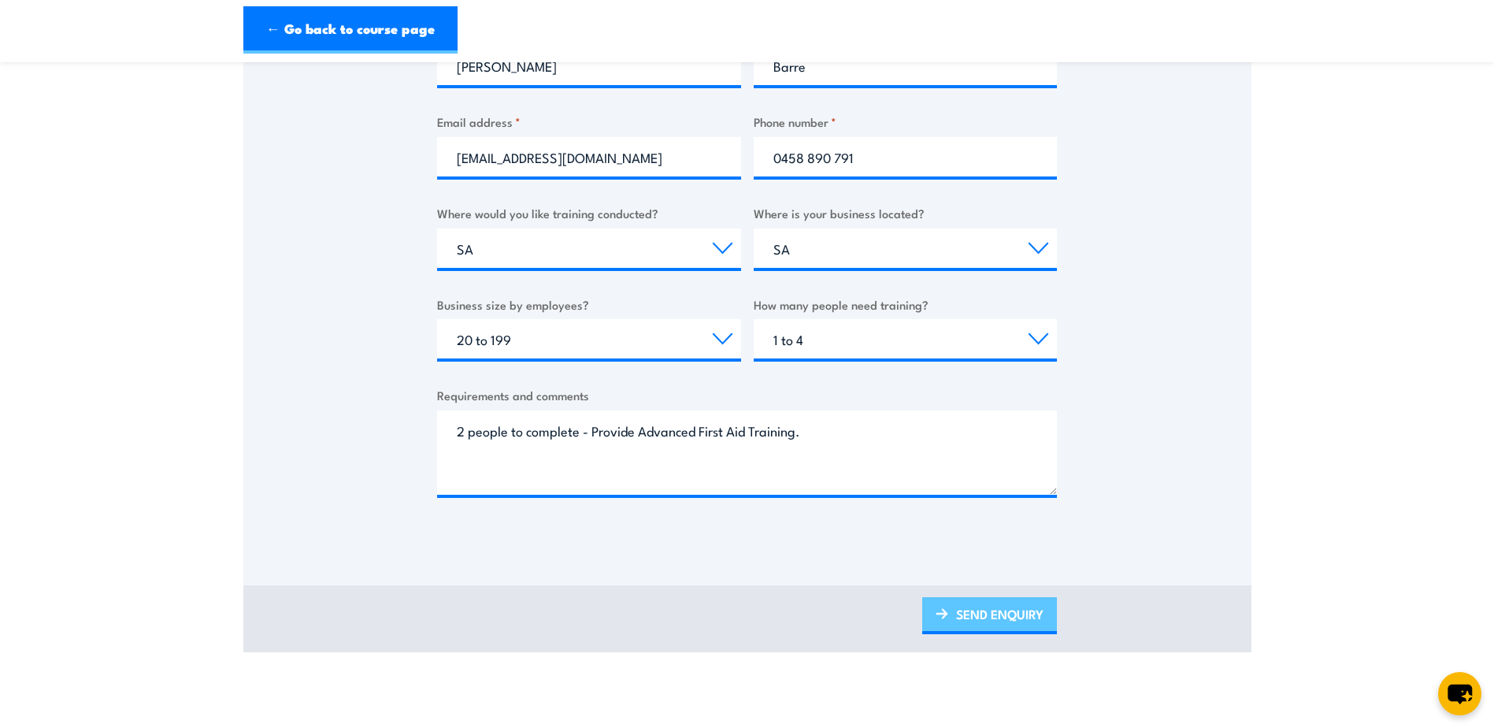
click at [990, 613] on link "SEND ENQUIRY" at bounding box center [989, 615] width 135 height 37
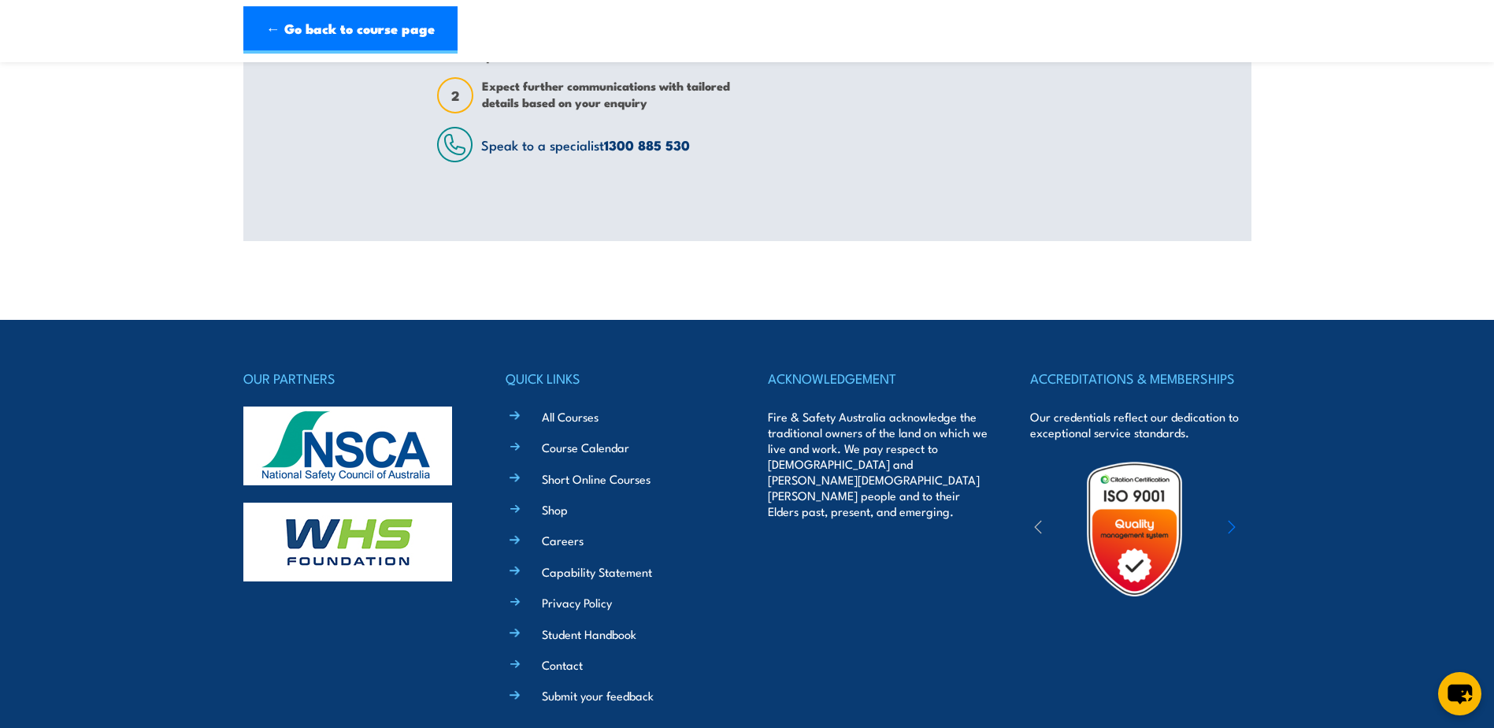
scroll to position [0, 0]
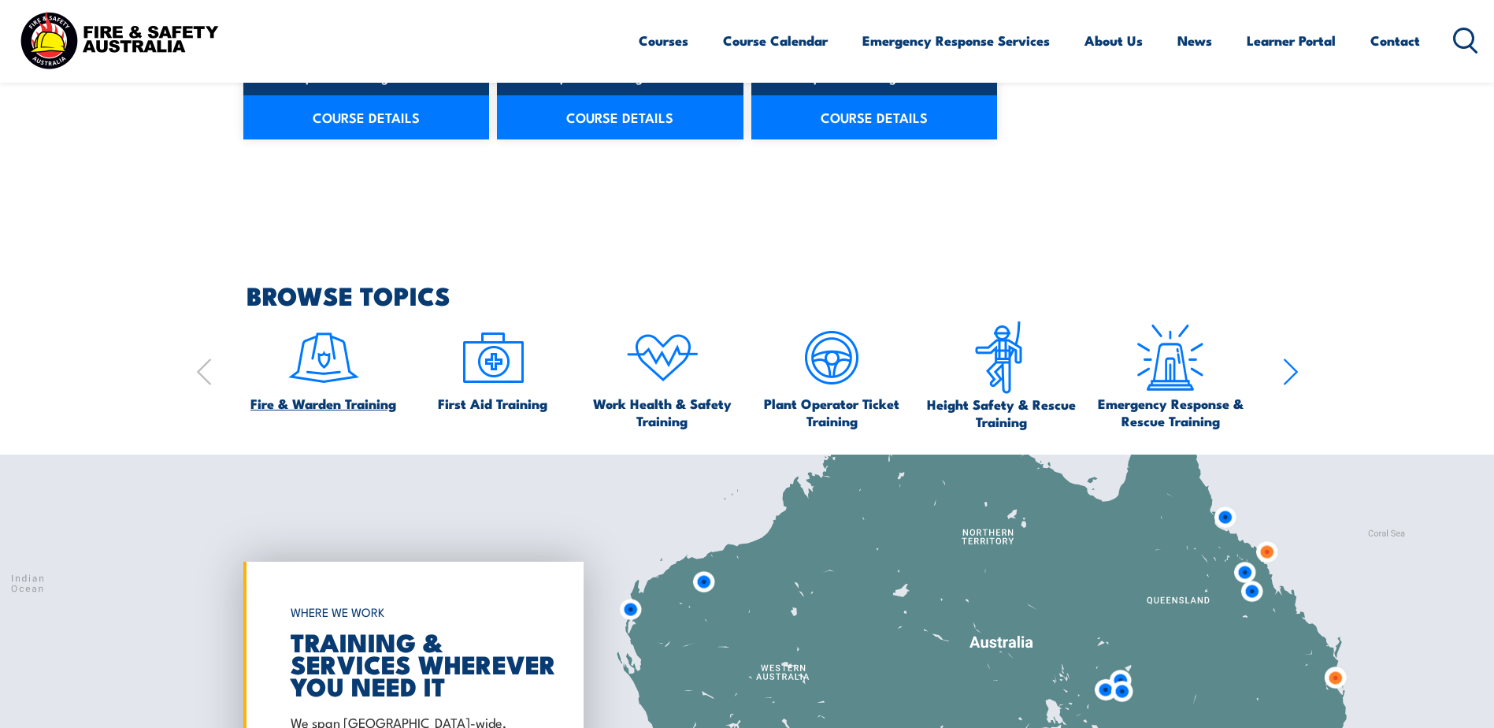
click at [347, 347] on img at bounding box center [324, 358] width 74 height 74
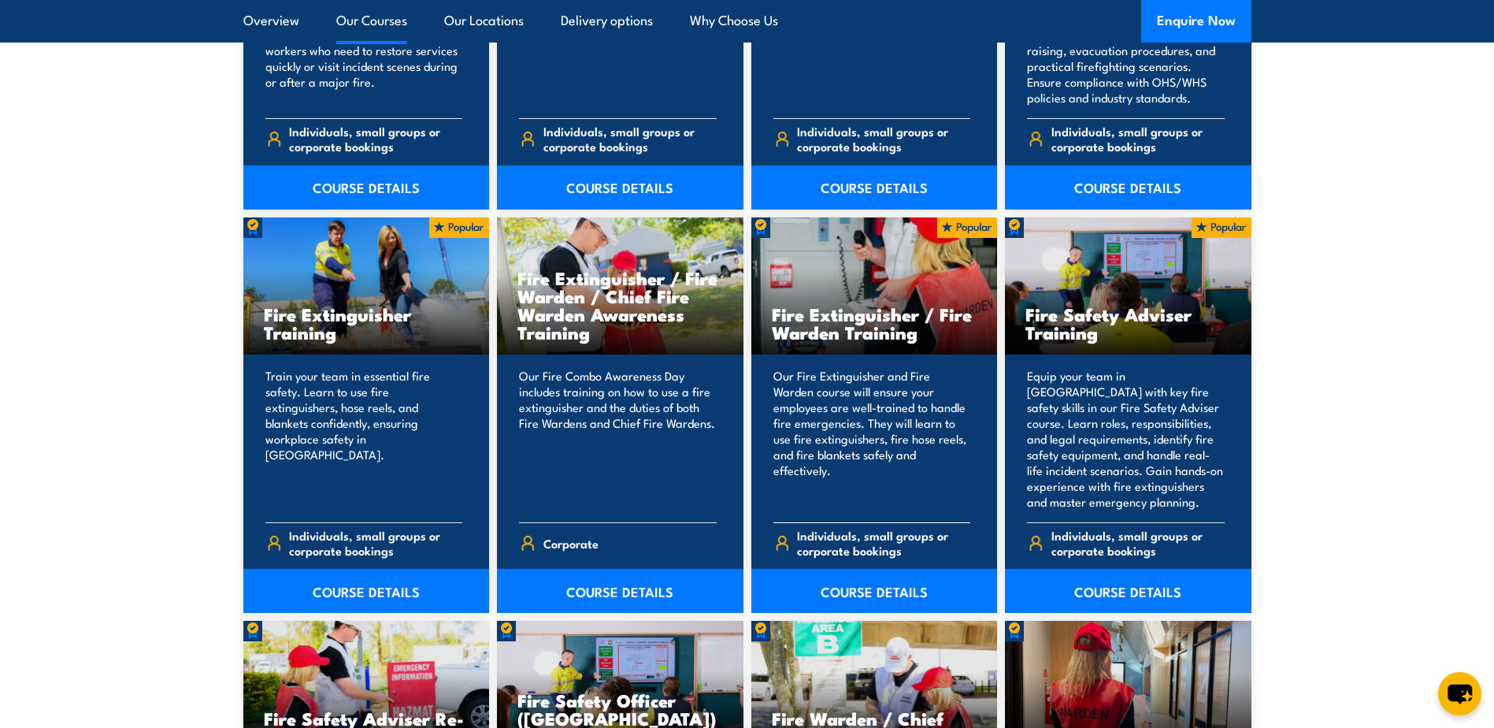
scroll to position [1575, 0]
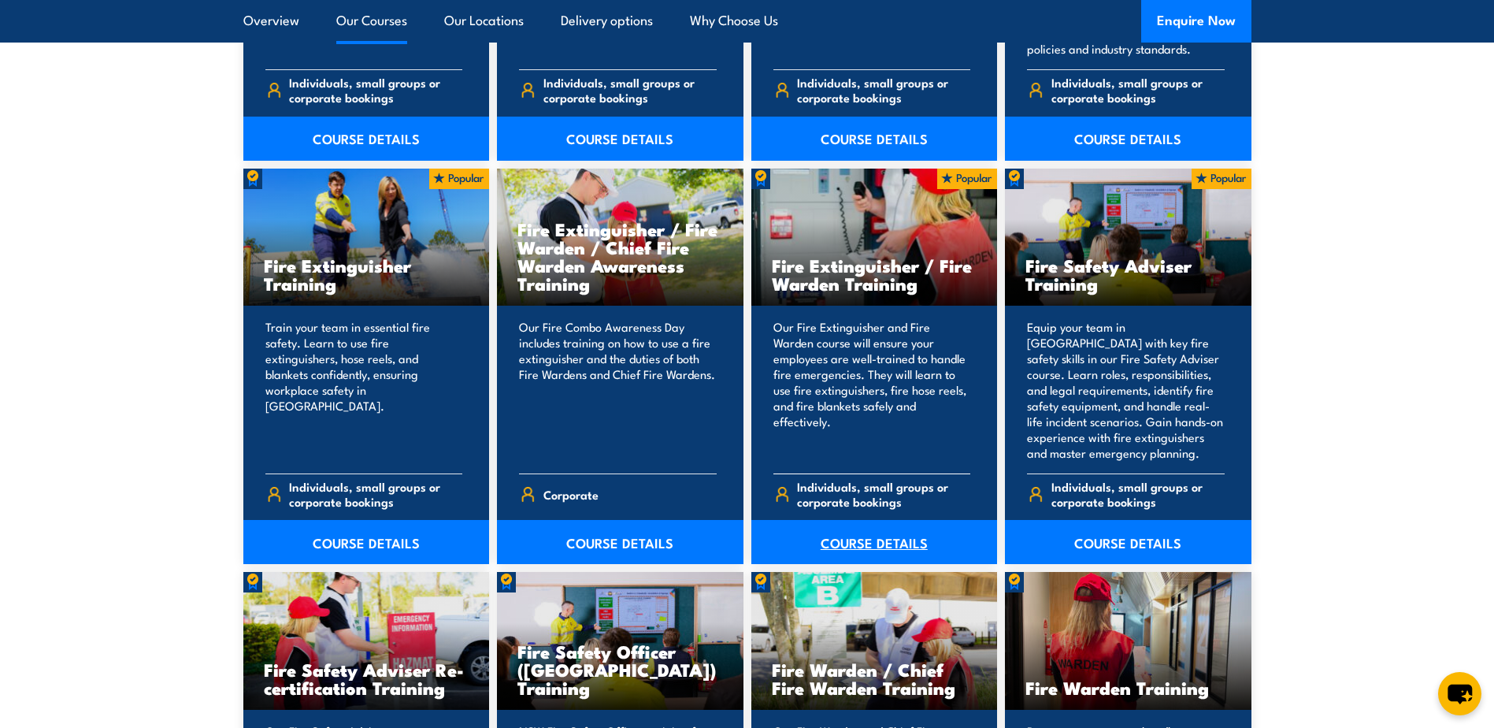
click at [888, 537] on link "COURSE DETAILS" at bounding box center [874, 542] width 246 height 44
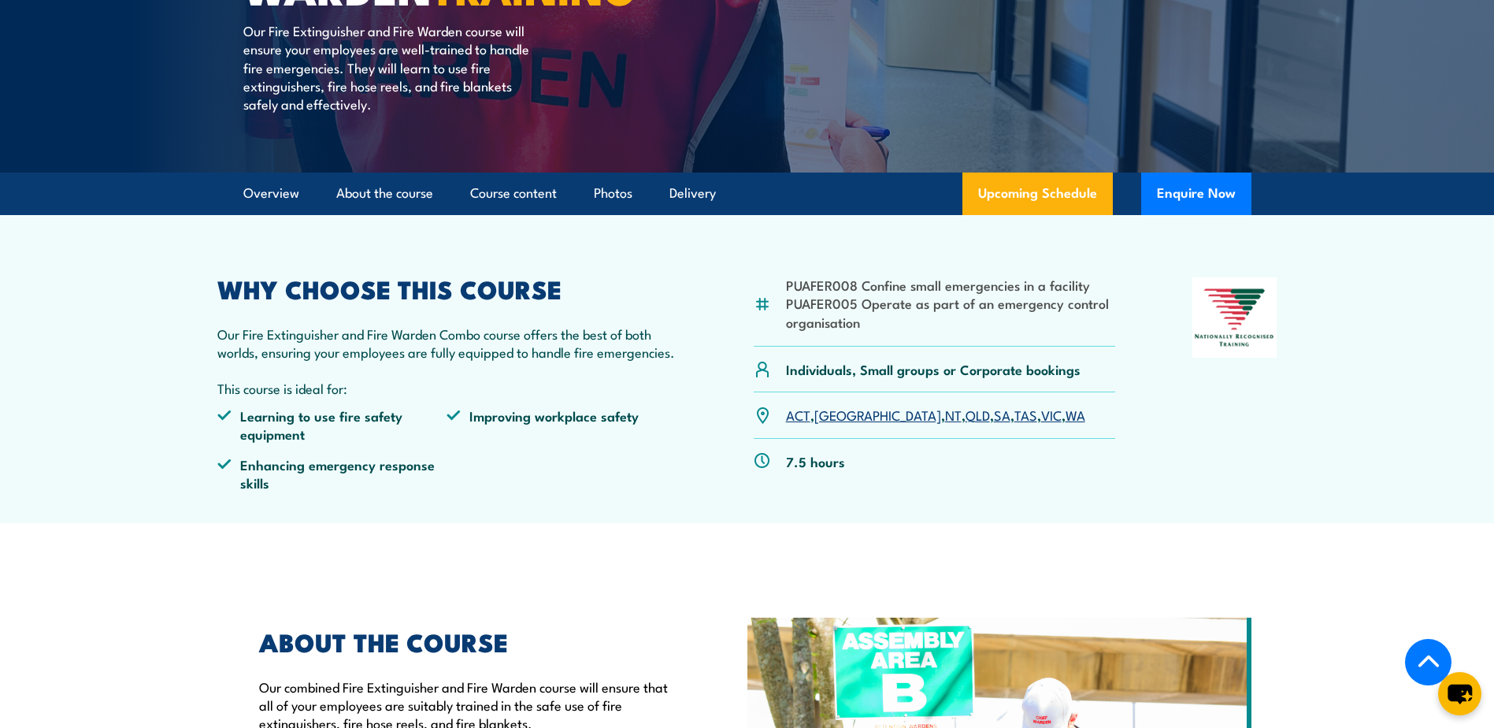
scroll to position [315, 0]
click at [994, 414] on link "SA" at bounding box center [1002, 413] width 17 height 19
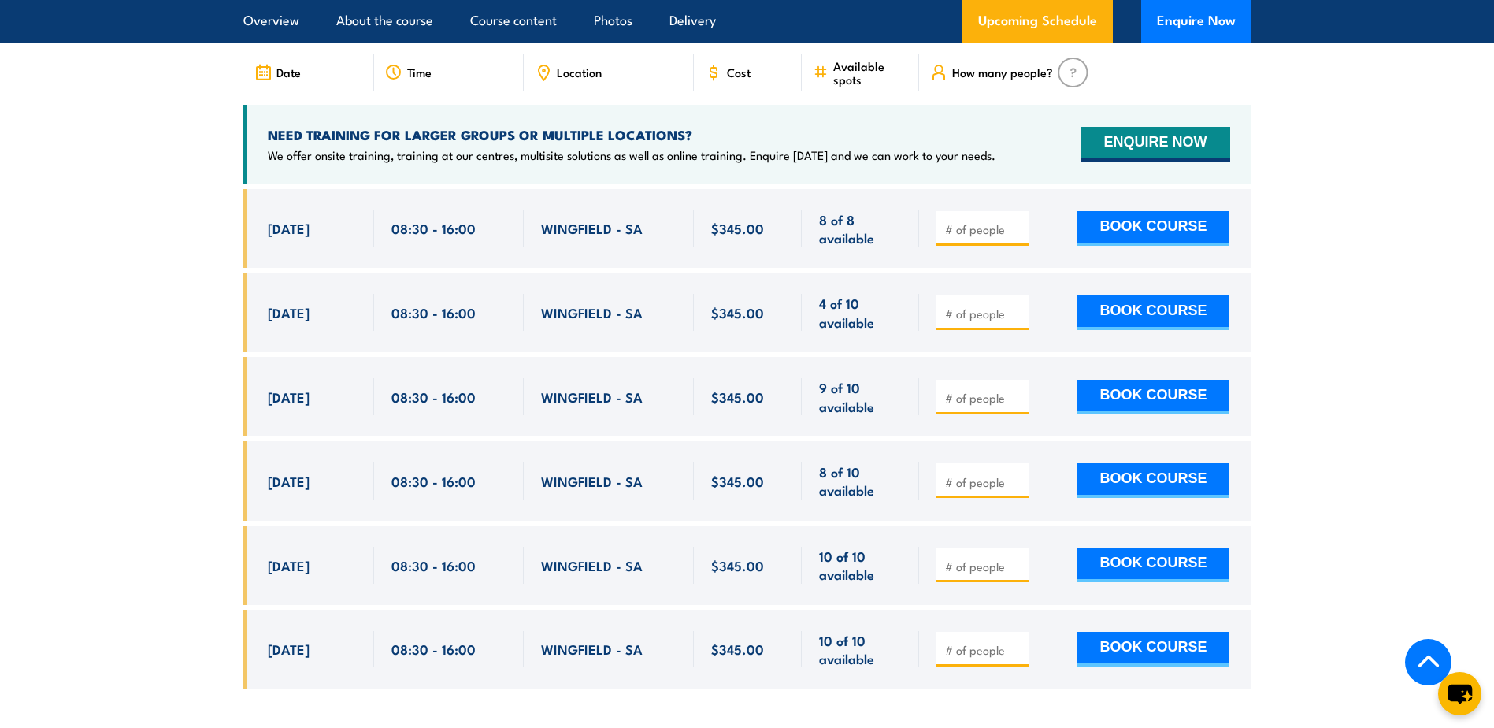
scroll to position [2665, 0]
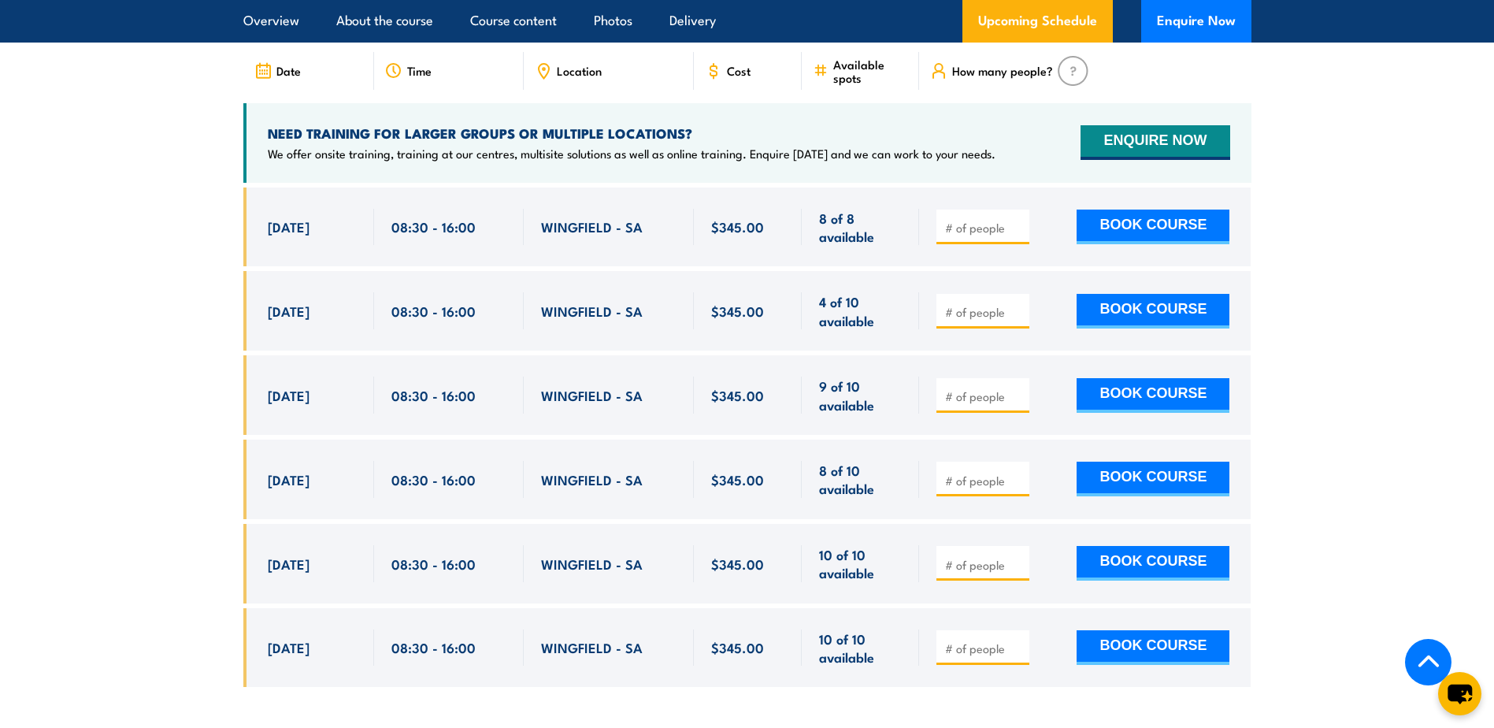
click at [1368, 209] on section "UPCOMING SCHEDULE FOR - "Fire Extinguisher / Fire Warden Training" [DATE] [DATE]" at bounding box center [747, 328] width 1494 height 766
drag, startPoint x: 831, startPoint y: 190, endPoint x: 843, endPoint y: 195, distance: 12.7
click at [843, 209] on span "8 of 8 available" at bounding box center [860, 227] width 83 height 37
click at [980, 220] on input "number" at bounding box center [984, 228] width 79 height 16
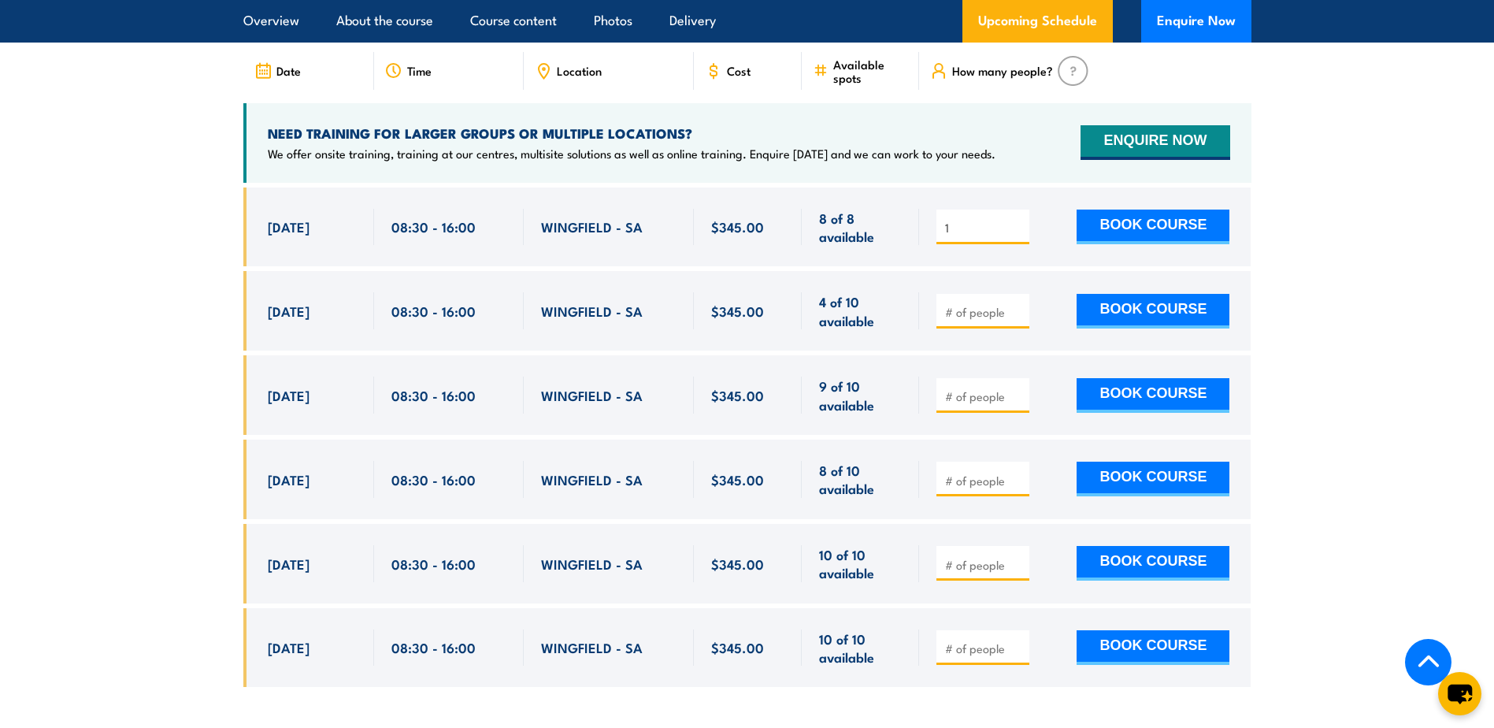
type input "1"
click at [1021, 220] on input "1" at bounding box center [984, 228] width 79 height 16
click at [1129, 209] on button "BOOK COURSE" at bounding box center [1153, 226] width 153 height 35
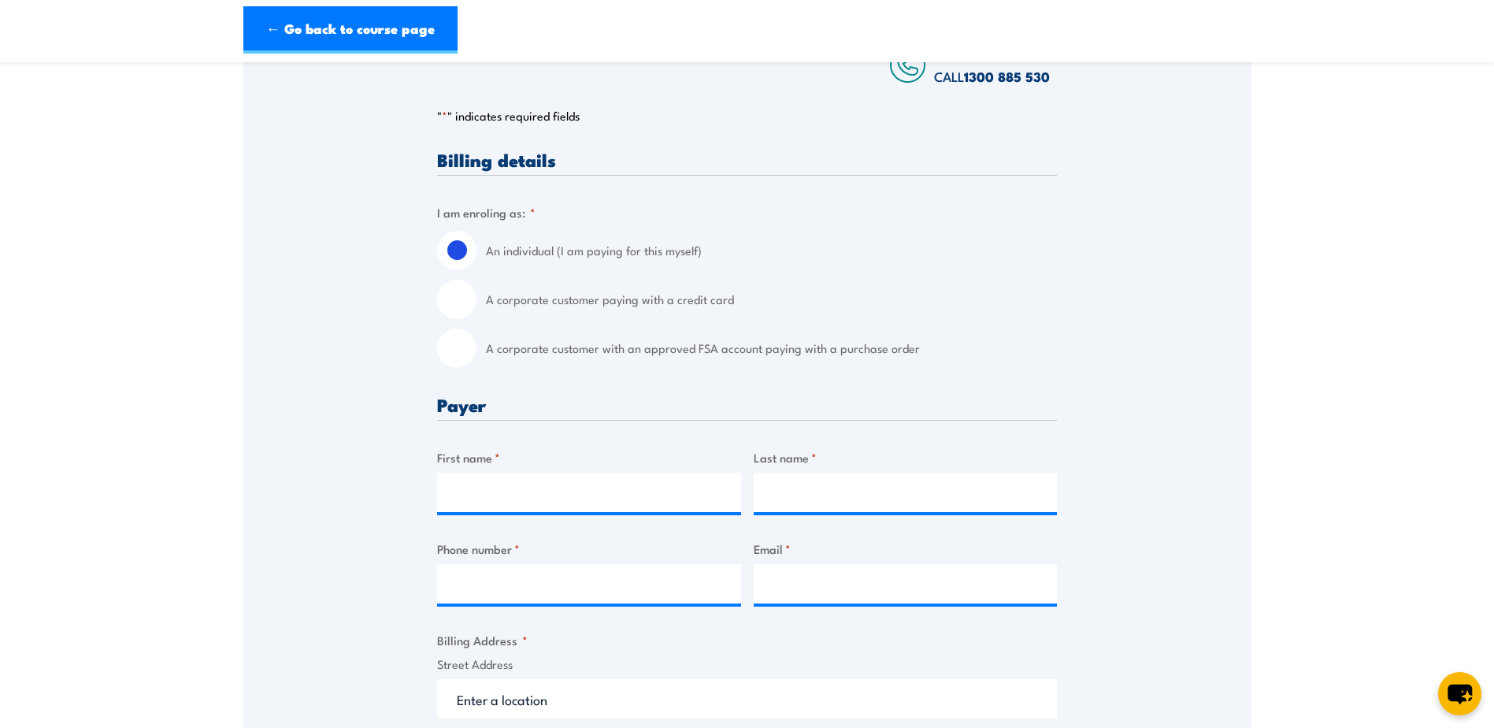
scroll to position [315, 0]
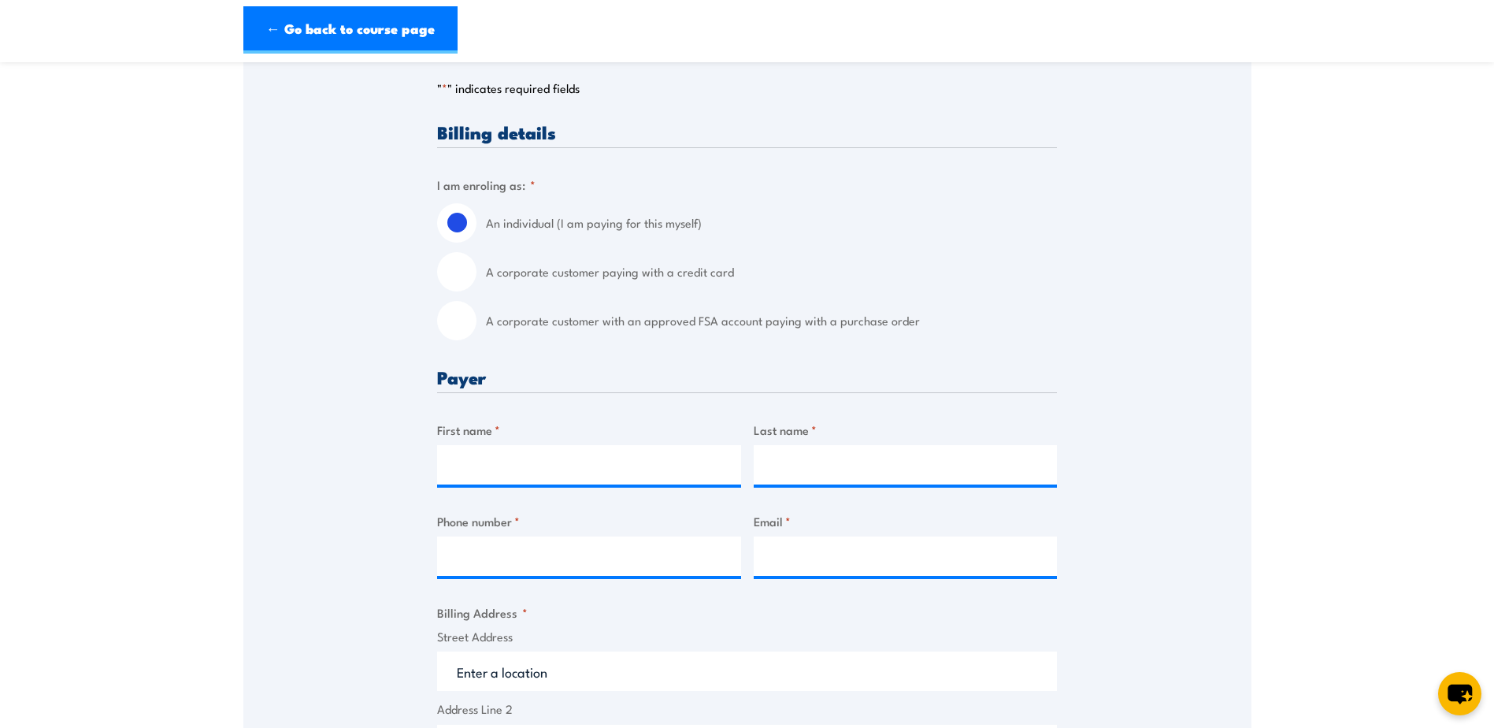
click at [459, 272] on input "A corporate customer paying with a credit card" at bounding box center [456, 271] width 39 height 39
radio input "true"
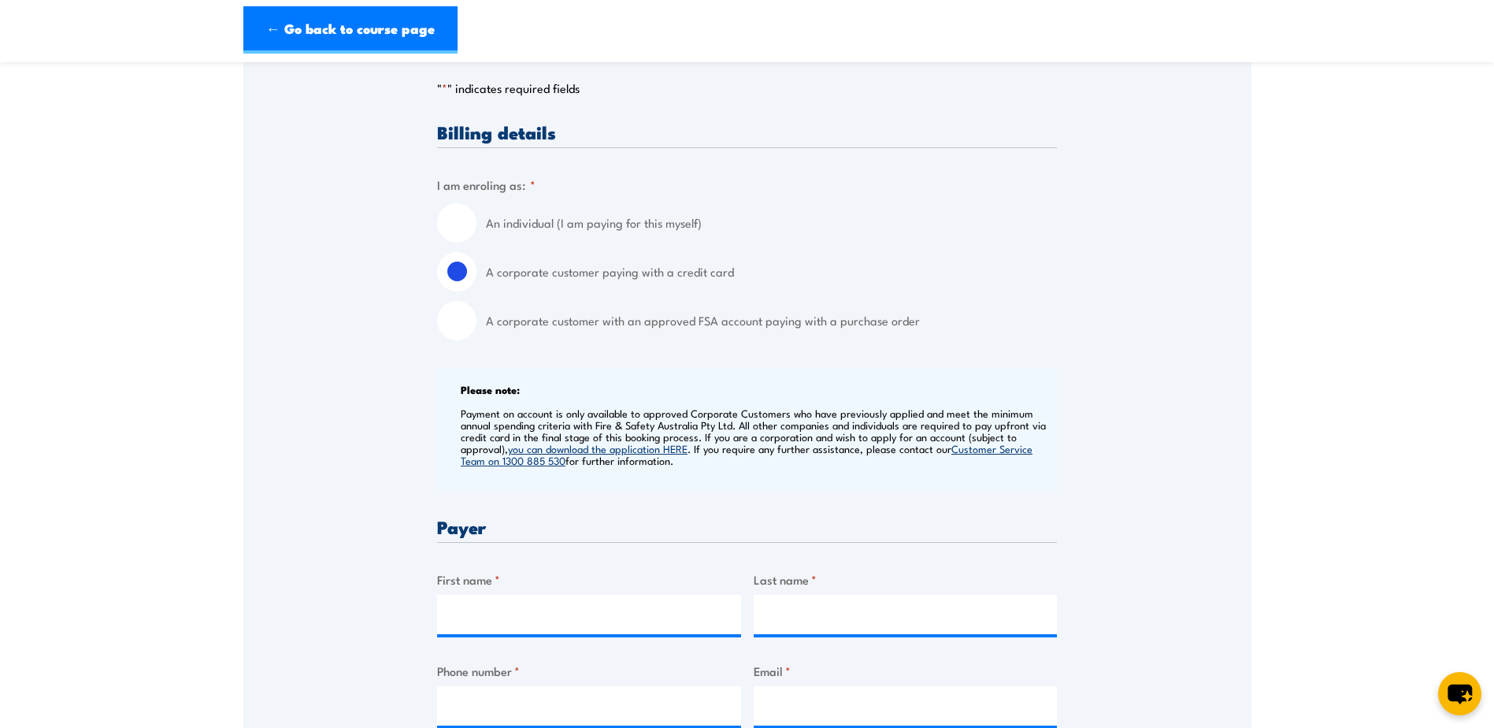
click at [453, 209] on input "An individual (I am paying for this myself)" at bounding box center [456, 222] width 39 height 39
radio input "true"
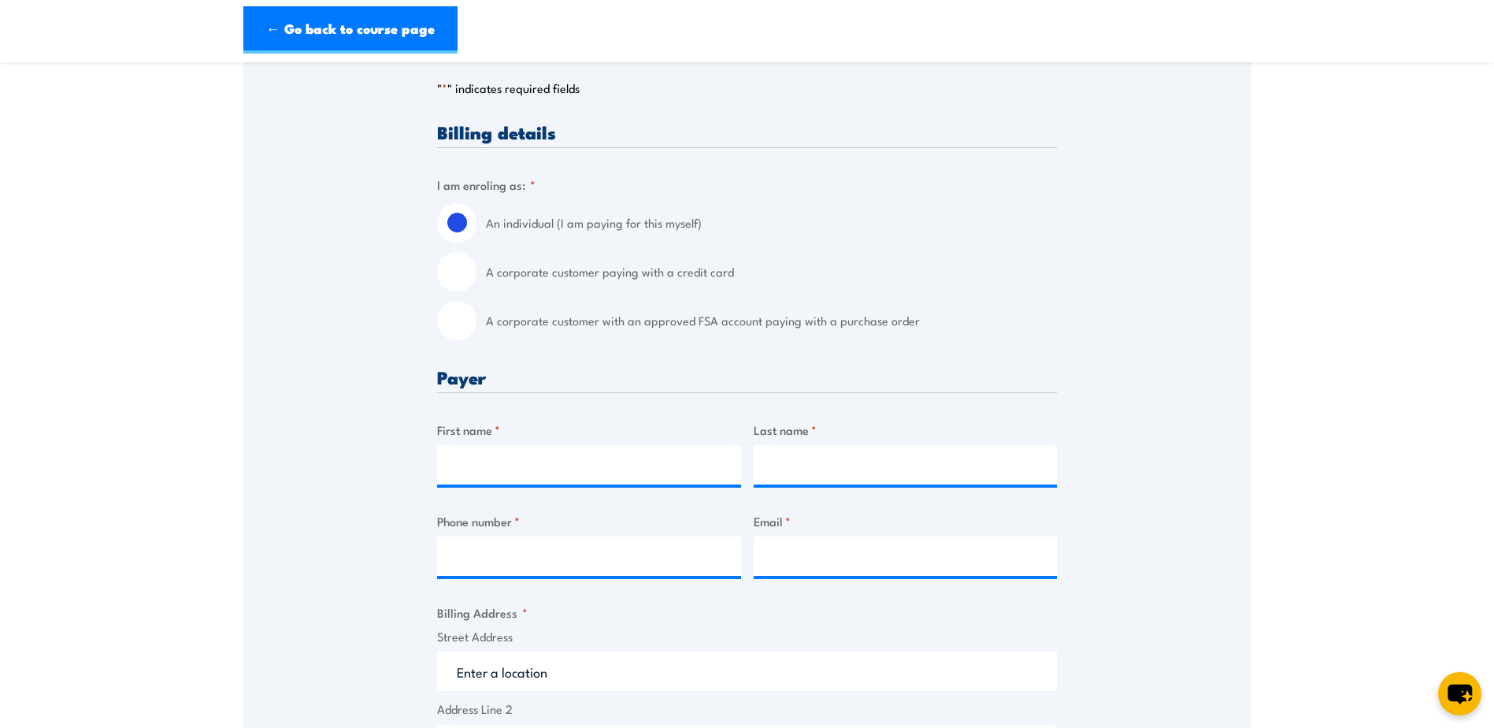
click at [448, 284] on input "A corporate customer paying with a credit card" at bounding box center [456, 271] width 39 height 39
radio input "true"
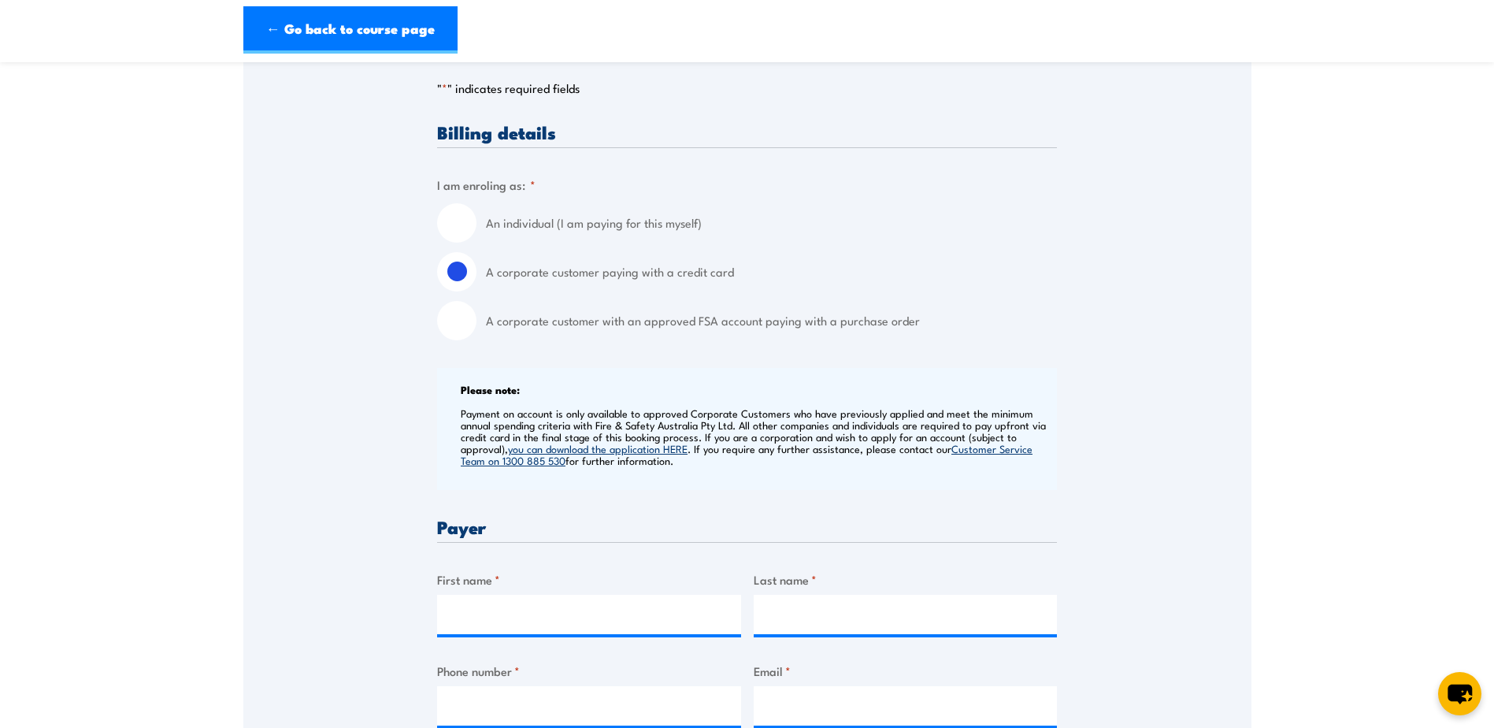
click at [450, 228] on input "An individual (I am paying for this myself)" at bounding box center [456, 222] width 39 height 39
radio input "true"
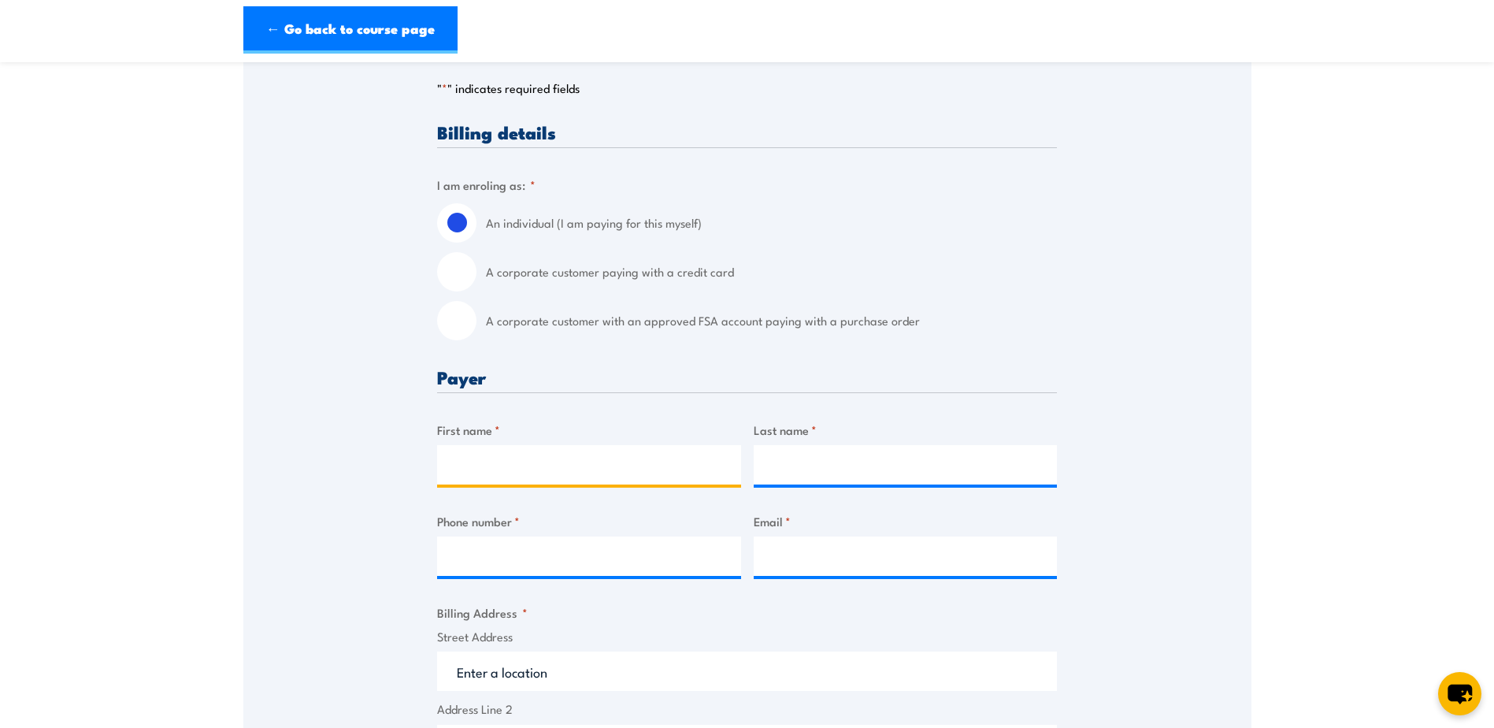
click at [531, 458] on input "First name *" at bounding box center [589, 464] width 304 height 39
type input "[PERSON_NAME]"
type input "Barre"
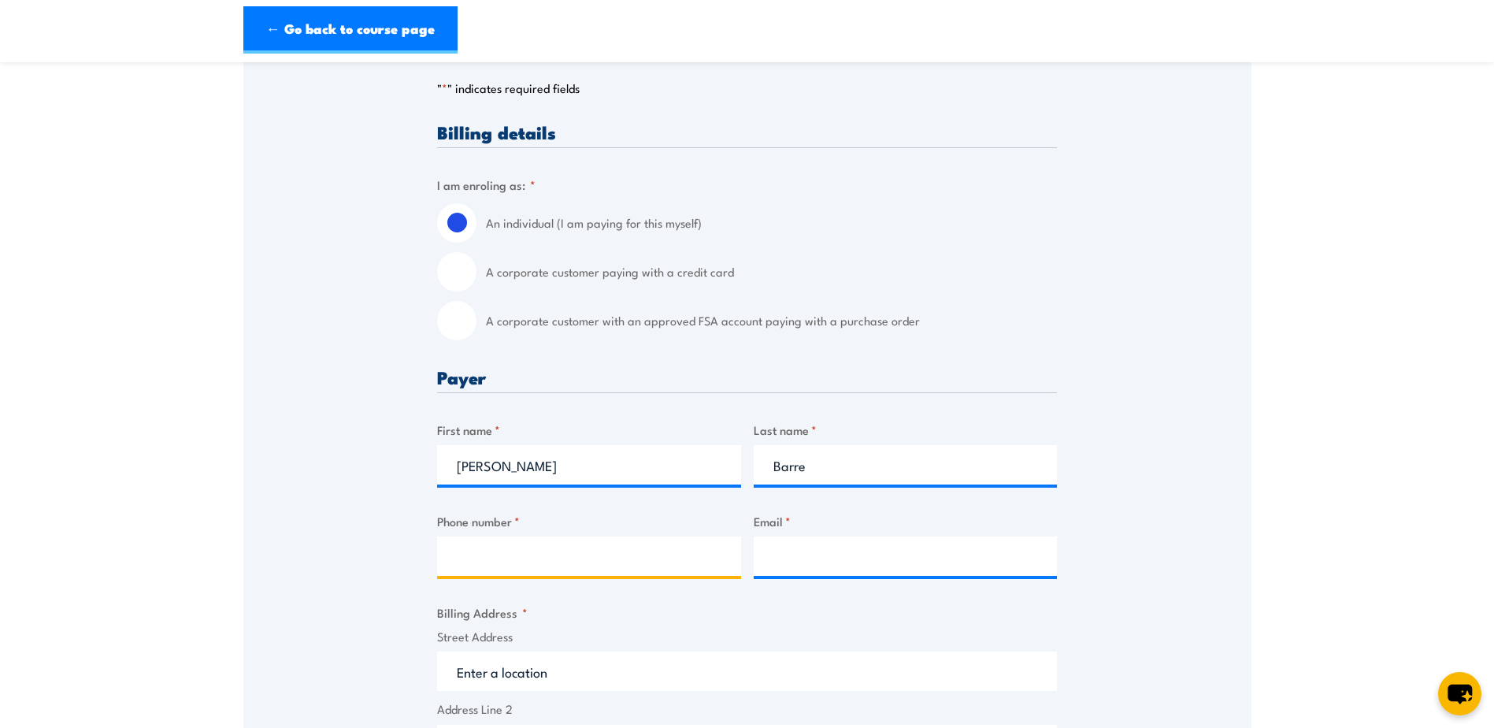
paste input "Provide Advanced First Aid Training"
type input "Provide Advanced First Aid Training"
click at [645, 557] on input "Phone number *" at bounding box center [589, 555] width 304 height 39
paste input "0458 890 791"
type input "0458 890 791"
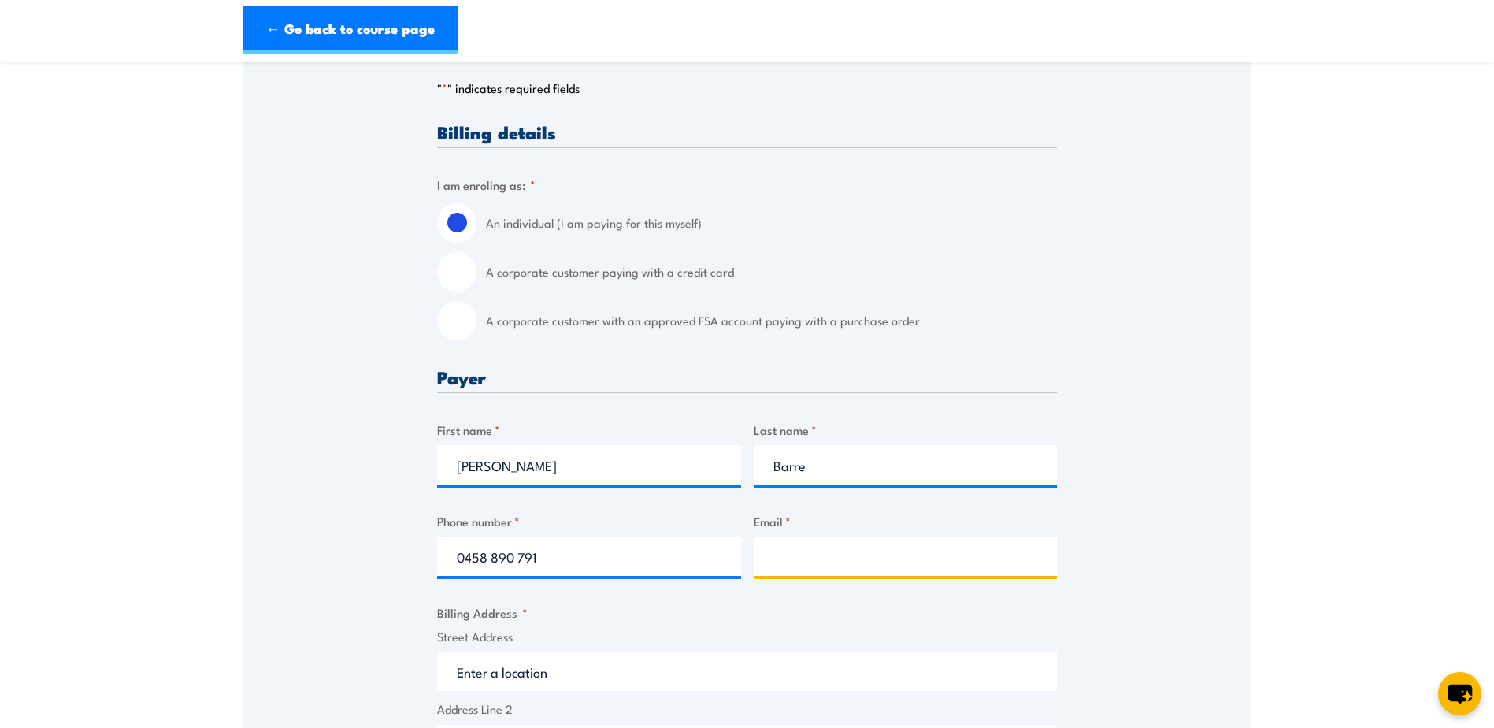
click at [801, 556] on input "Email *" at bounding box center [906, 555] width 304 height 39
paste input "[EMAIL_ADDRESS][DOMAIN_NAME]"
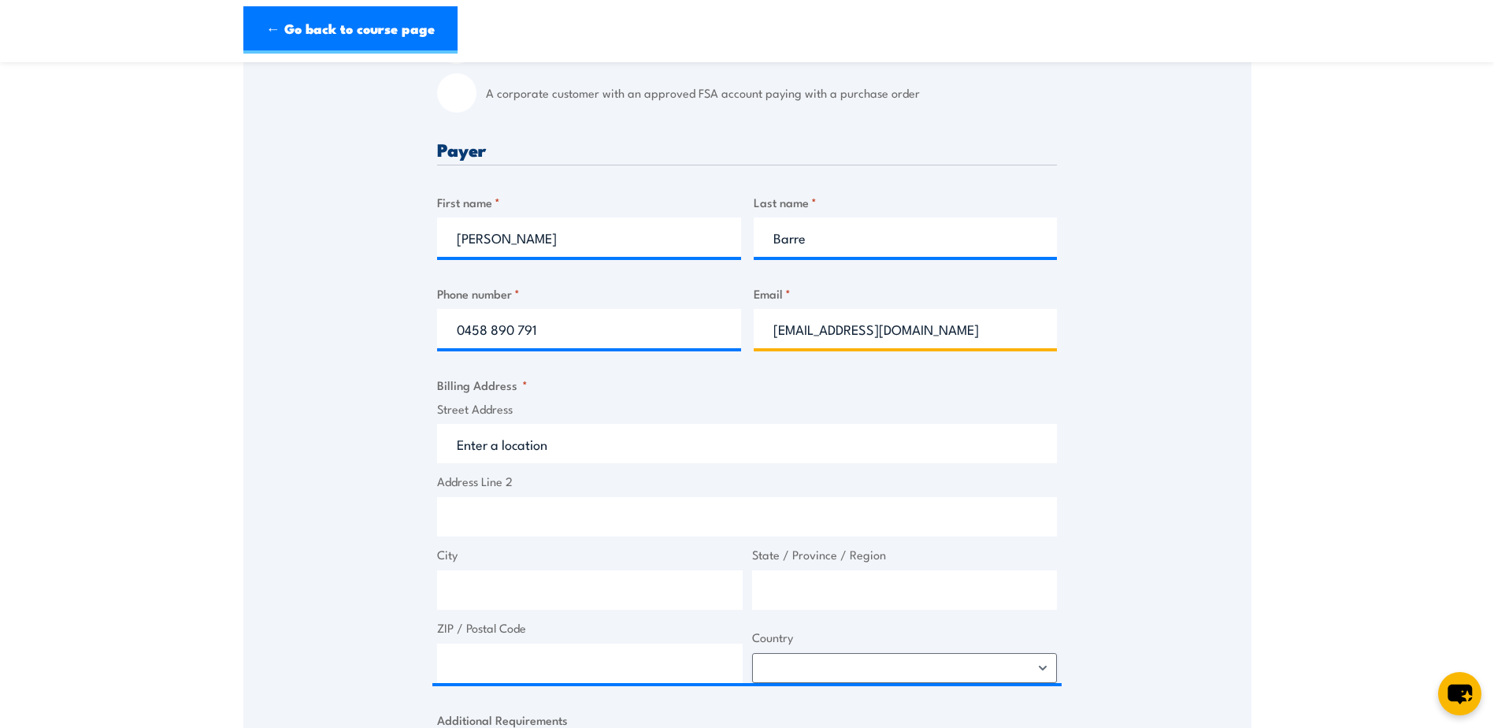
scroll to position [551, 0]
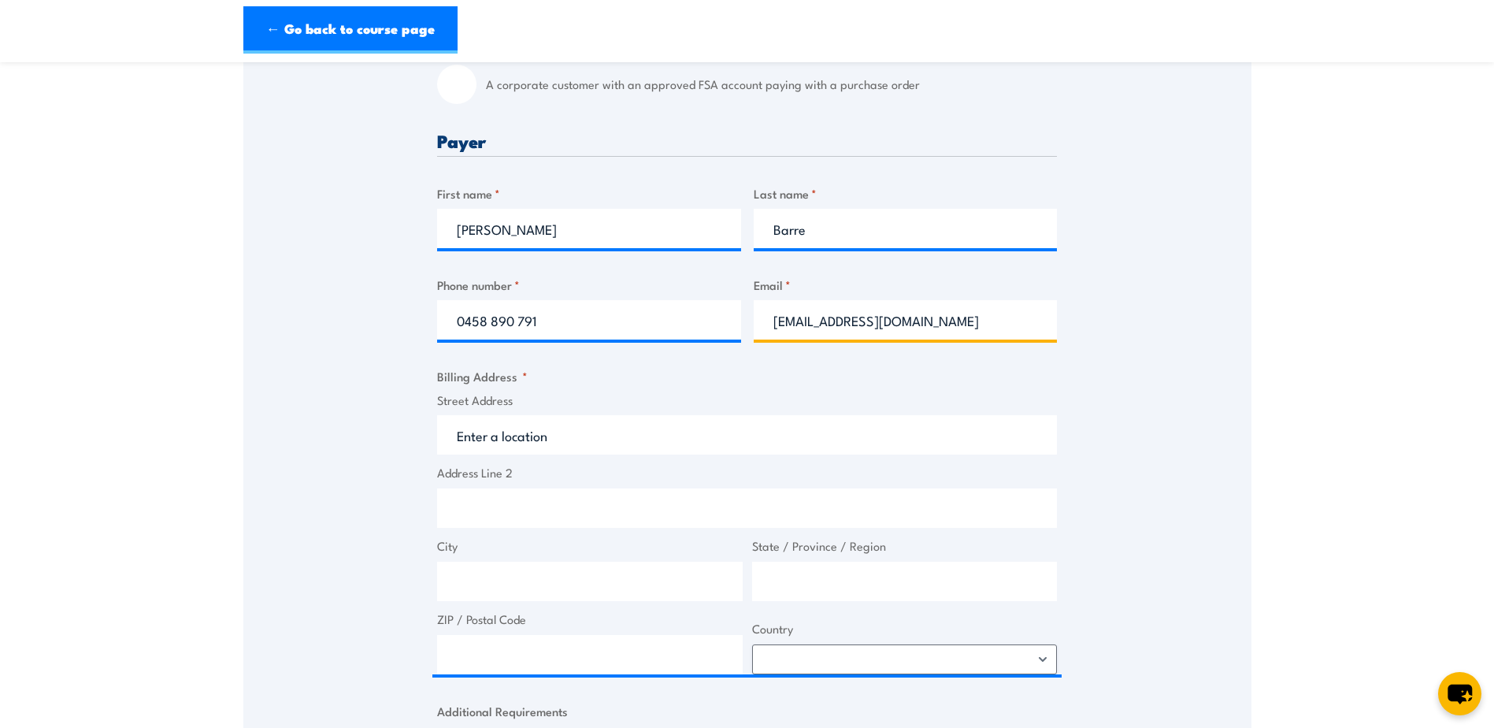
type input "[EMAIL_ADDRESS][DOMAIN_NAME]"
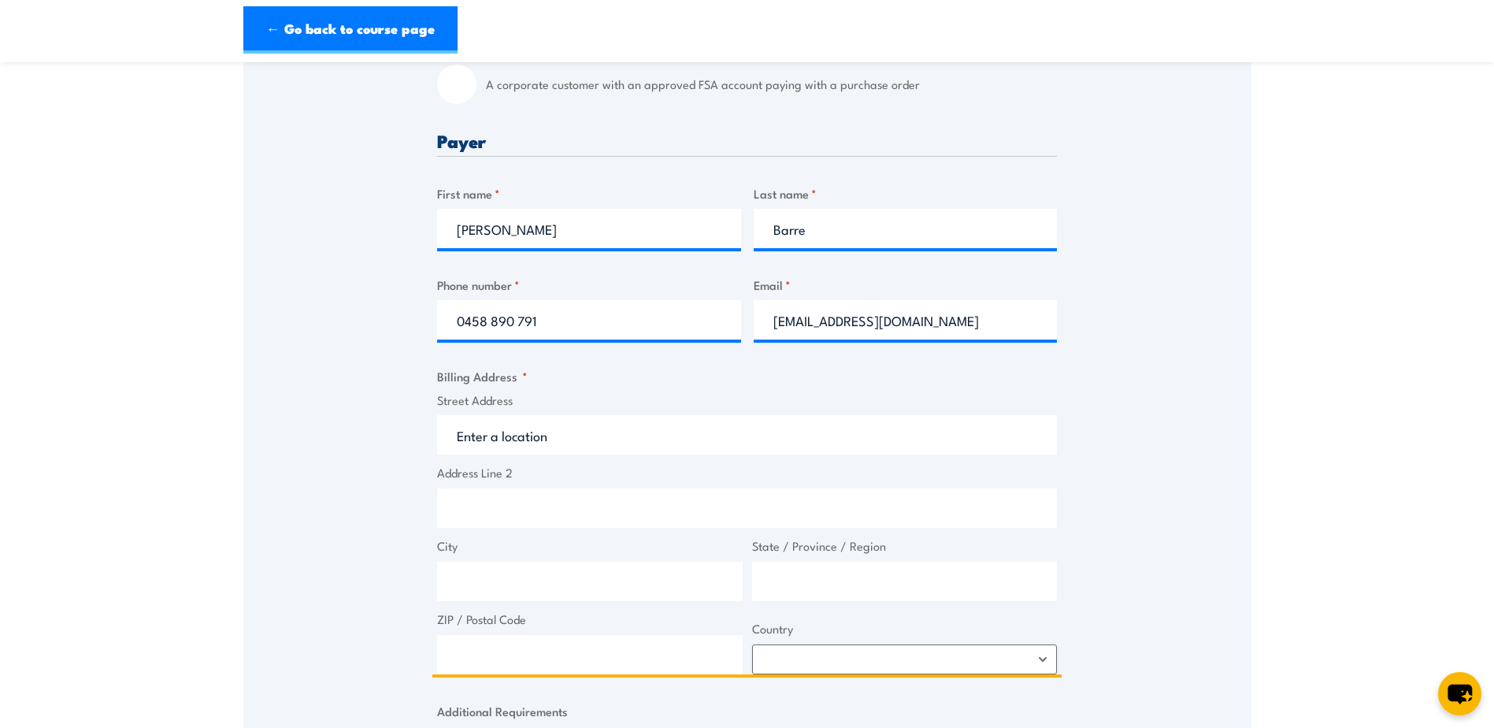
click at [614, 439] on input "Street Address" at bounding box center [747, 434] width 620 height 39
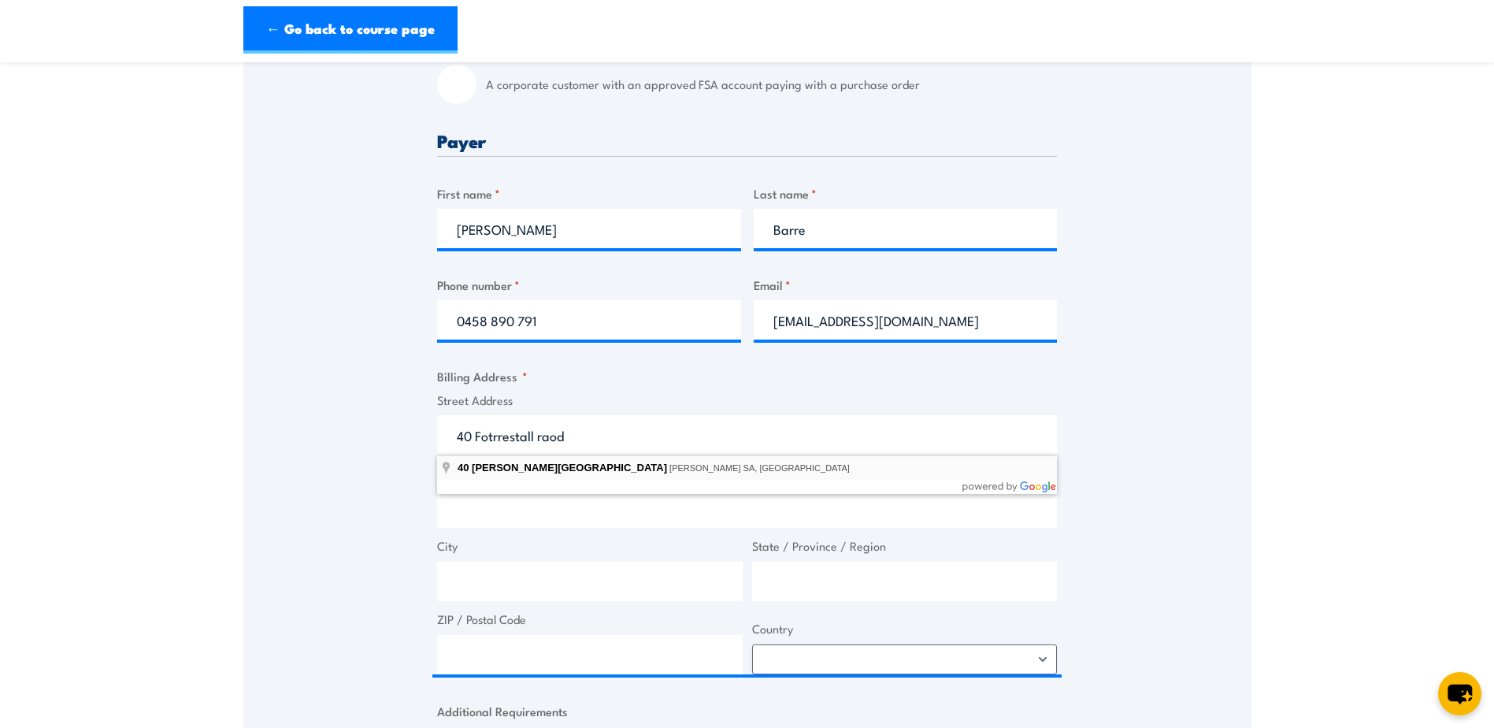
type input "[STREET_ADDRESS][PERSON_NAME][PERSON_NAME]"
type input "[STREET_ADDRESS][PERSON_NAME]"
type input "[PERSON_NAME]"
type input "[GEOGRAPHIC_DATA]"
type input "5113"
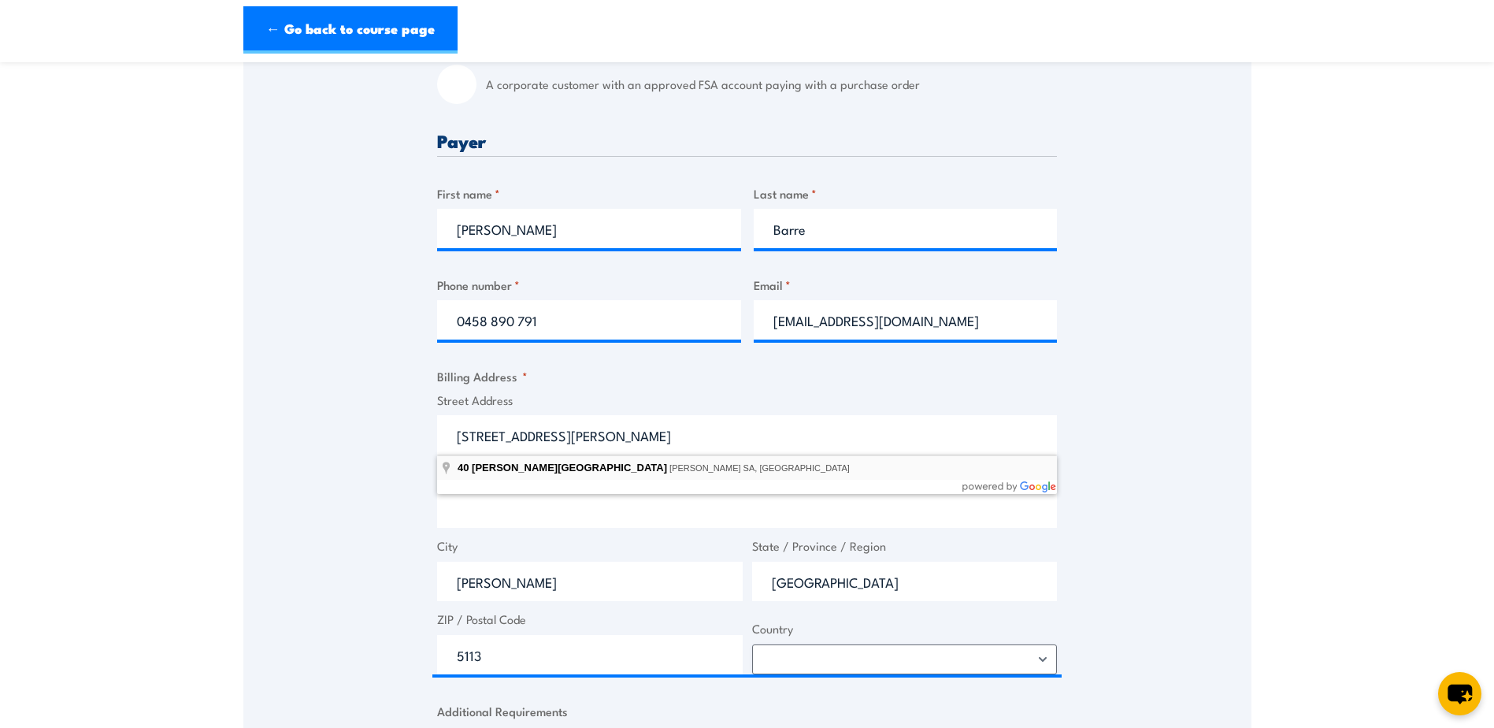
select select "[GEOGRAPHIC_DATA]"
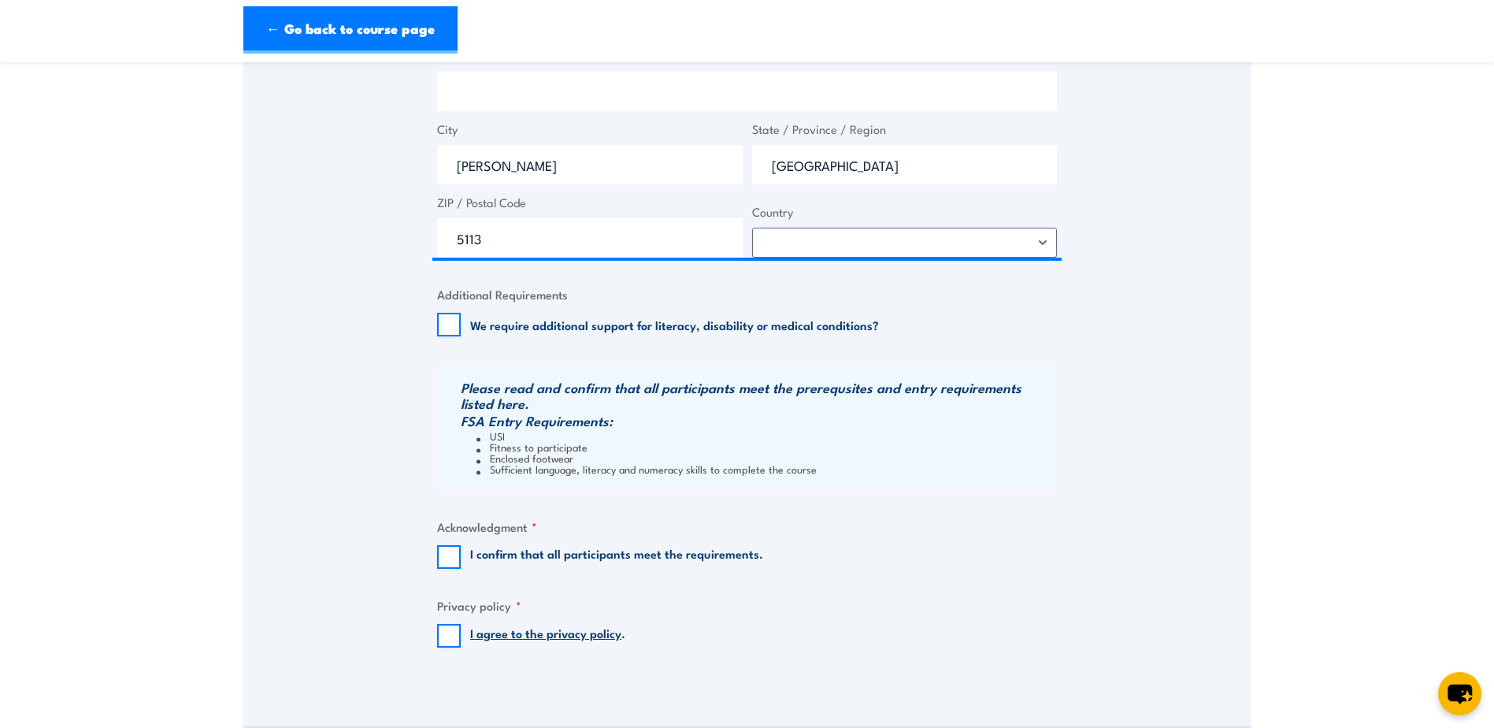
scroll to position [1024, 0]
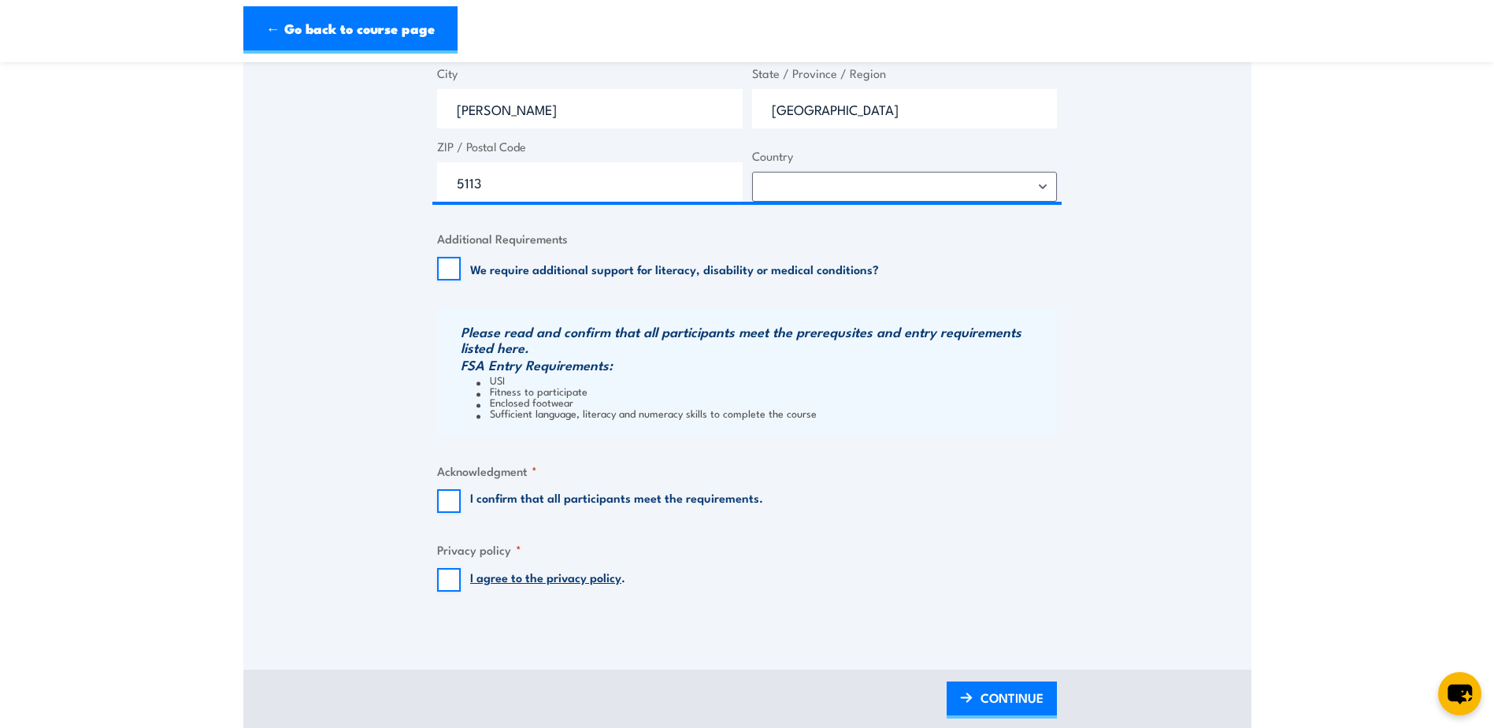
click at [461, 496] on div "I confirm that all participants meet the requirements." at bounding box center [600, 501] width 326 height 24
click at [453, 500] on input "I confirm that all participants meet the requirements." at bounding box center [449, 501] width 24 height 24
checkbox input "true"
click at [454, 590] on input "I agree to the privacy policy ." at bounding box center [449, 580] width 24 height 24
checkbox input "true"
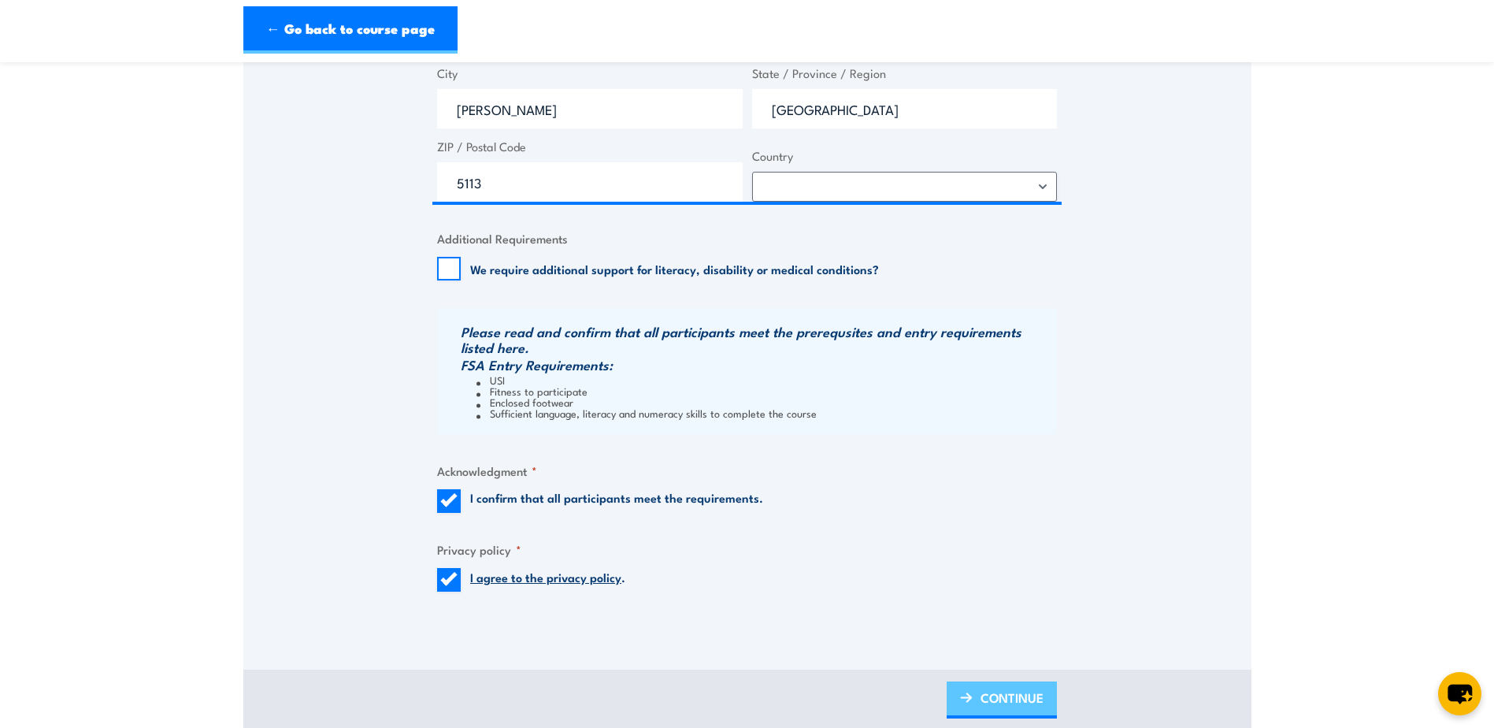
click at [997, 688] on span "CONTINUE" at bounding box center [1011, 697] width 63 height 42
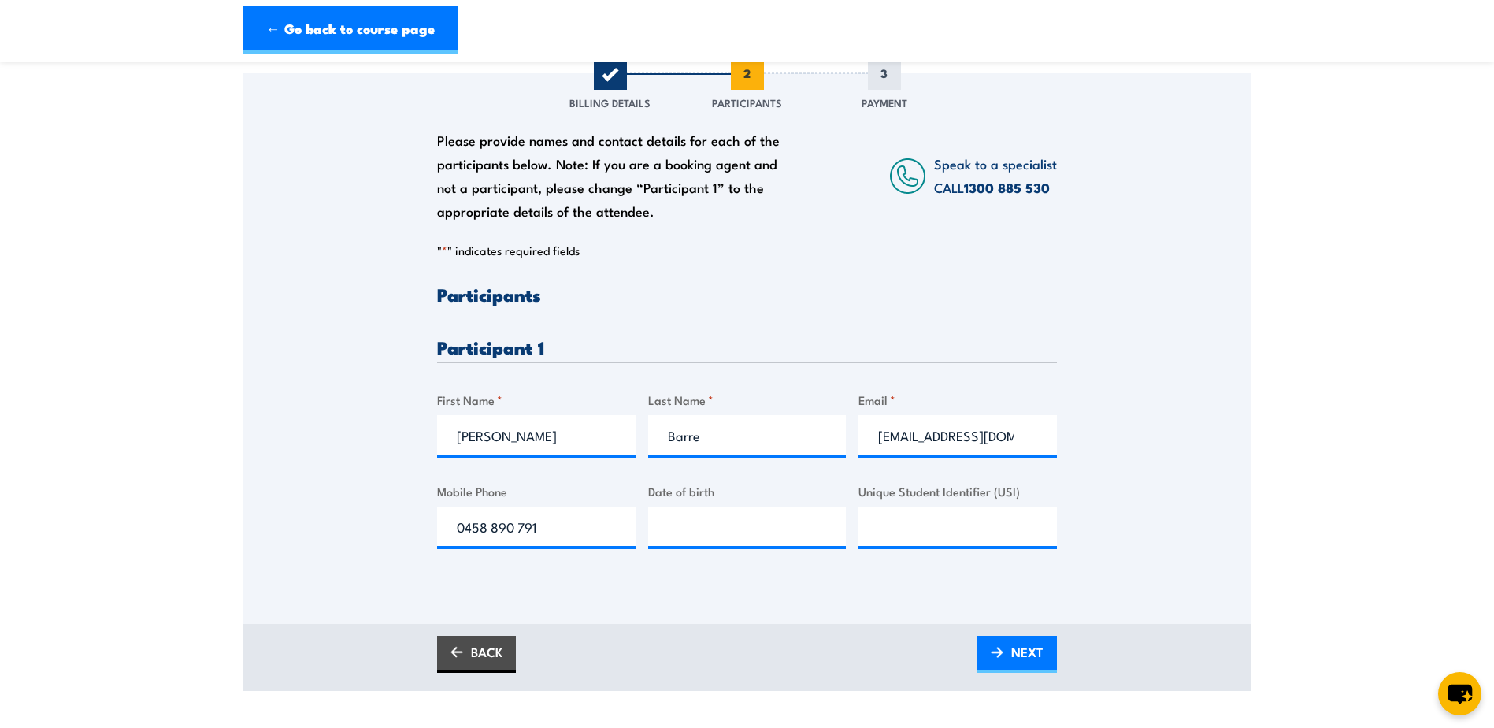
scroll to position [236, 0]
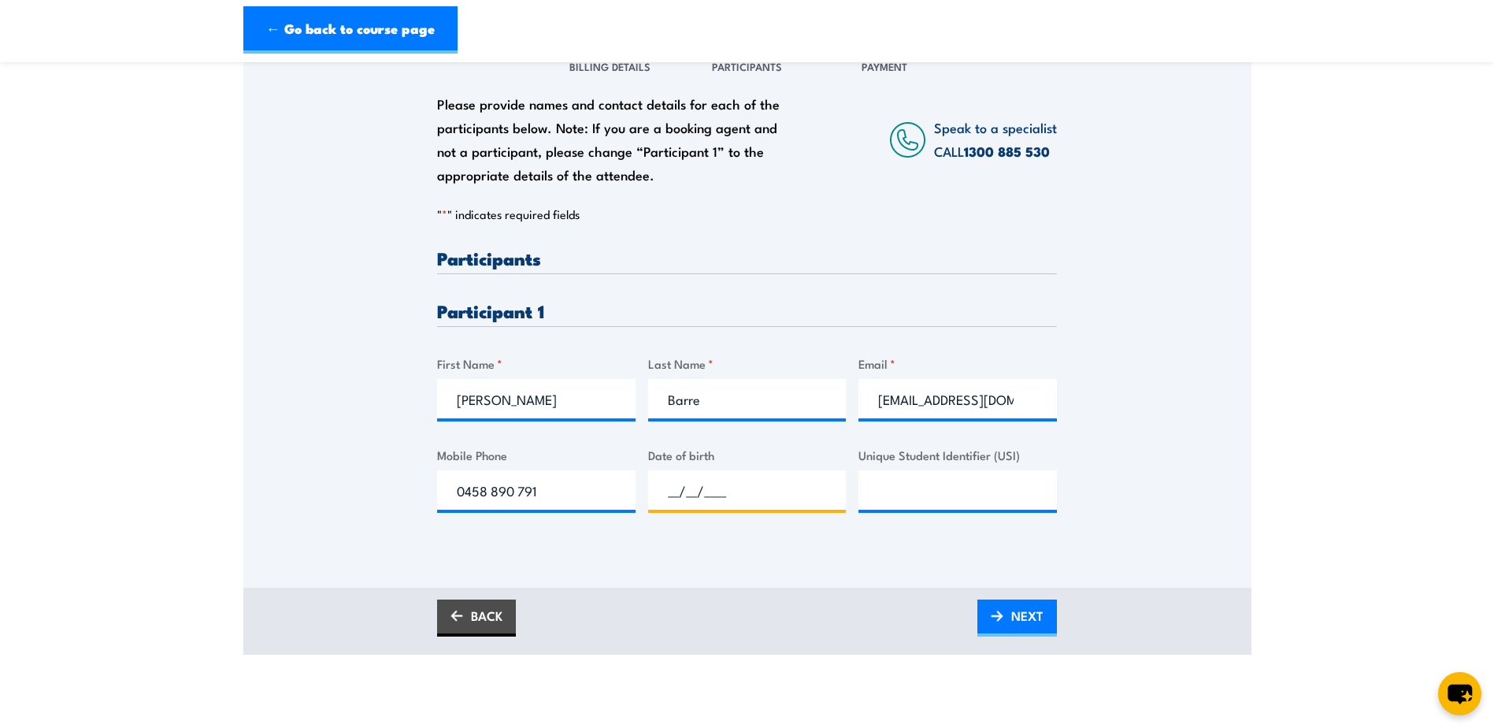
click at [734, 486] on input "__/__/____" at bounding box center [747, 489] width 198 height 39
type input "[DATE]"
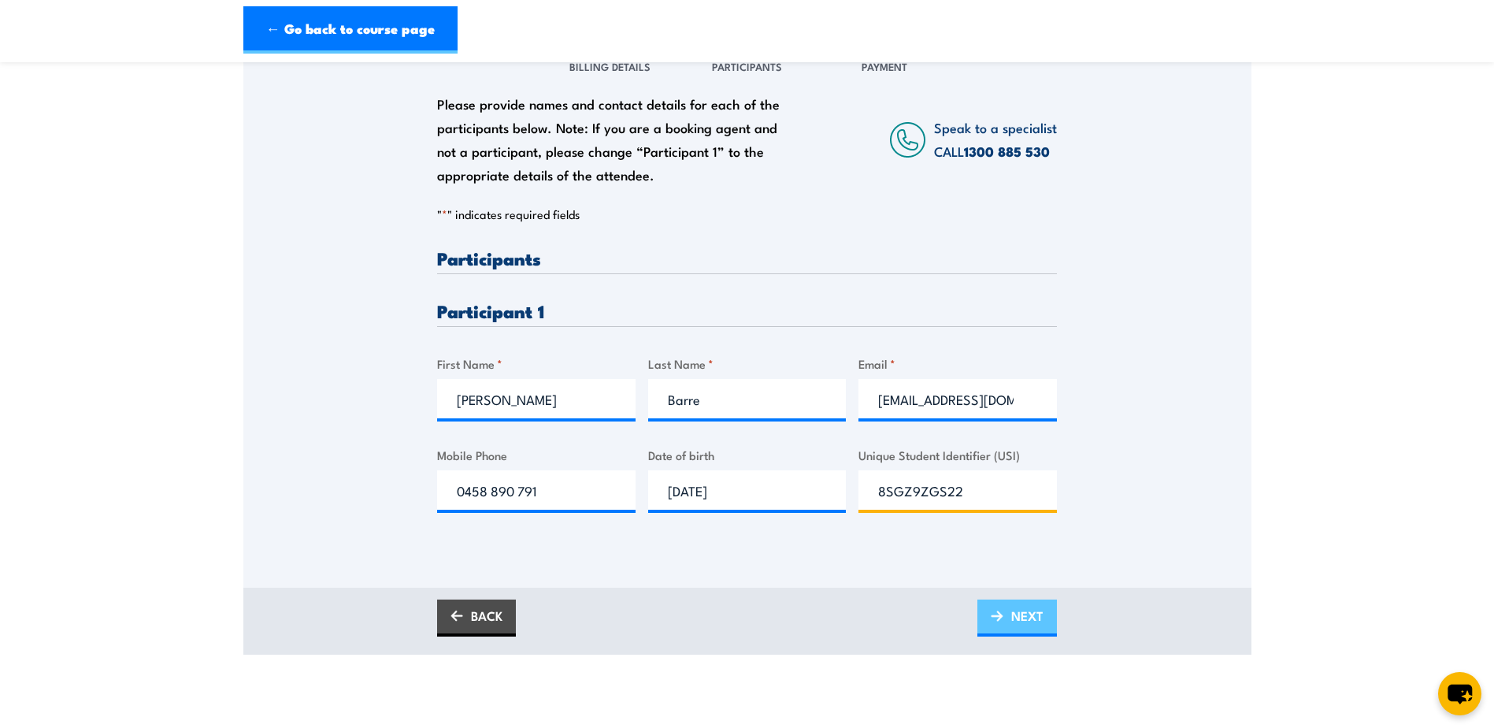
type input "8SGZ9ZGS22"
click at [1019, 605] on span "NEXT" at bounding box center [1027, 616] width 32 height 42
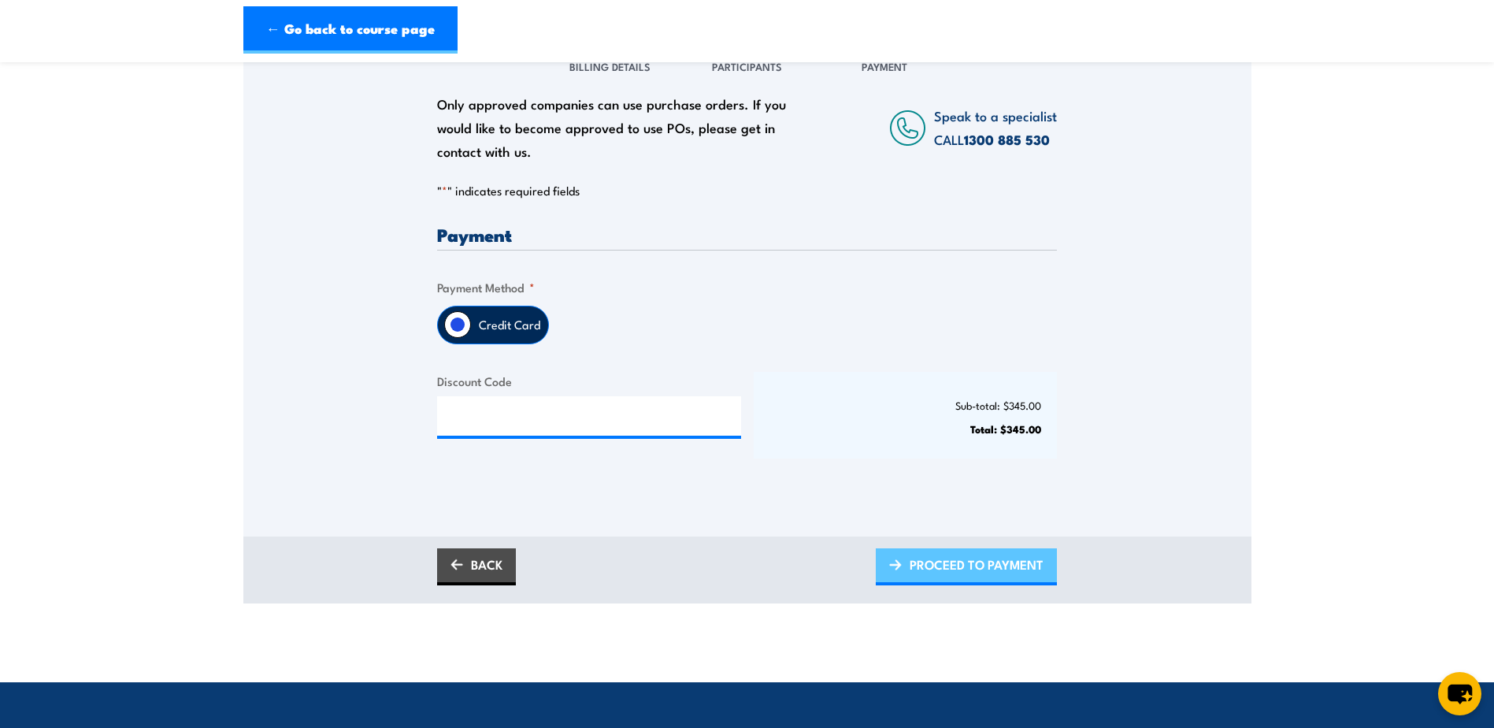
click at [951, 572] on span "PROCEED TO PAYMENT" at bounding box center [977, 564] width 134 height 42
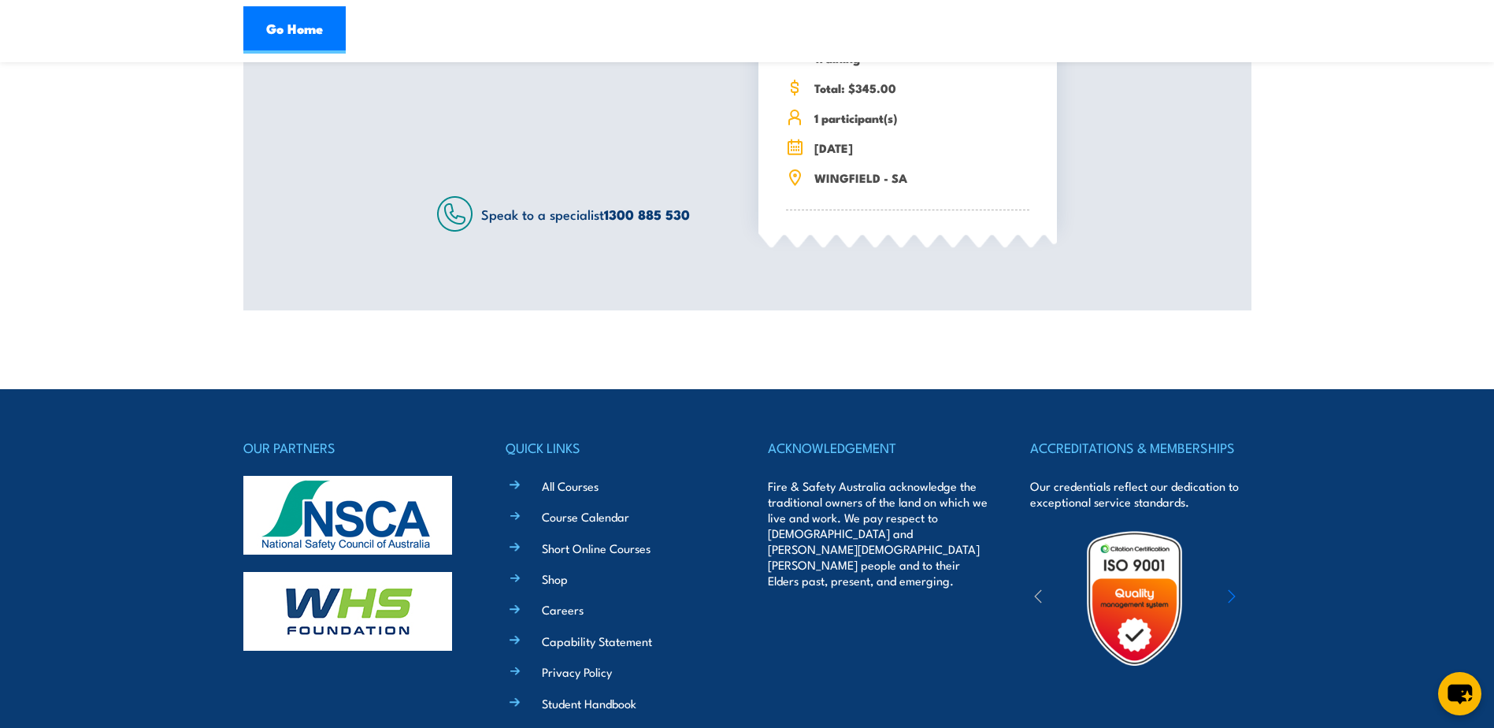
scroll to position [473, 0]
